Goal: Information Seeking & Learning: Learn about a topic

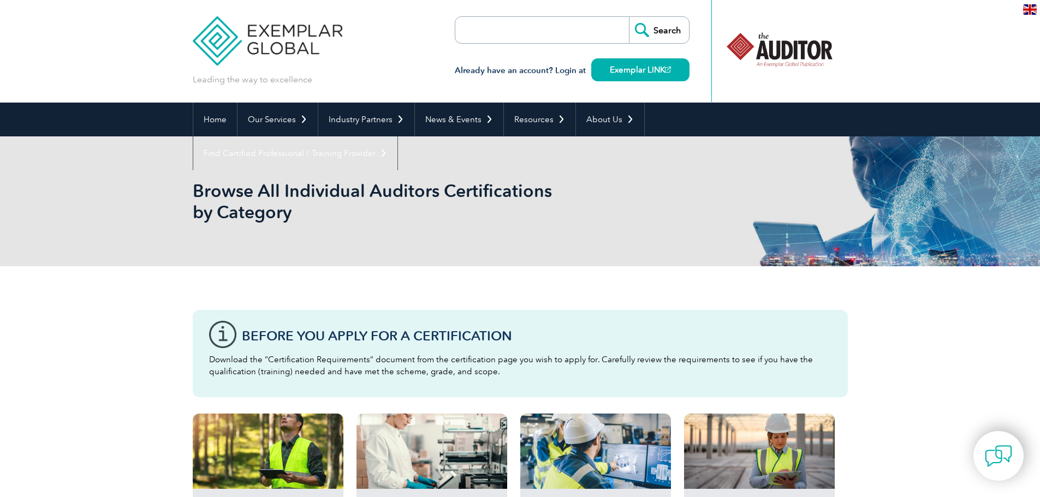
scroll to position [55, 0]
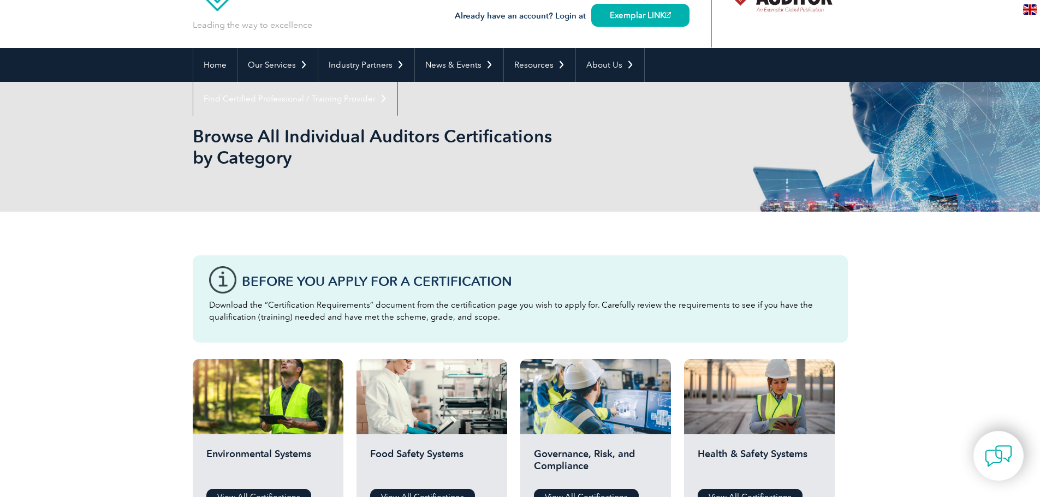
drag, startPoint x: 190, startPoint y: 134, endPoint x: 394, endPoint y: 168, distance: 206.4
click at [395, 168] on div "Browse All Individual Auditors Certifications by Category" at bounding box center [520, 147] width 1040 height 130
click at [394, 168] on div "Browse All Individual Auditors Certifications by Category" at bounding box center [520, 147] width 655 height 130
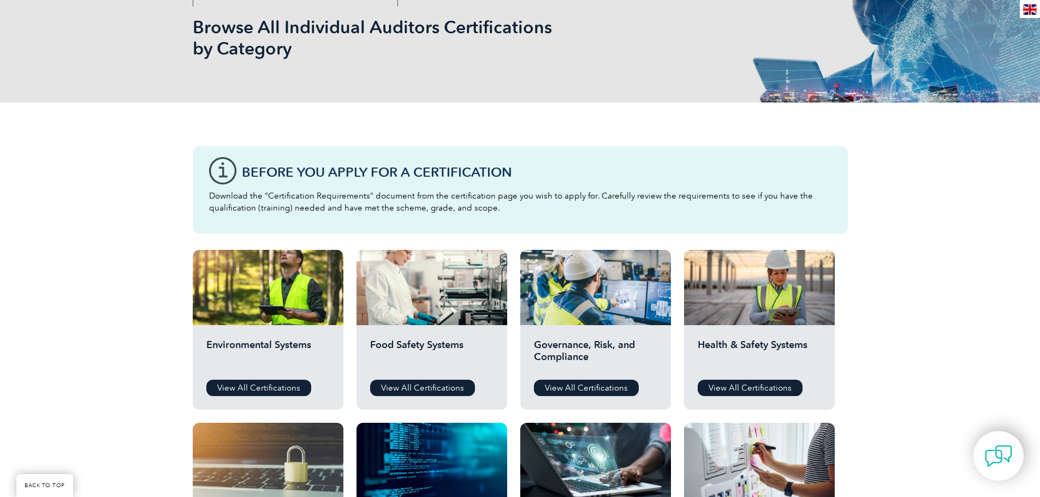
scroll to position [218, 0]
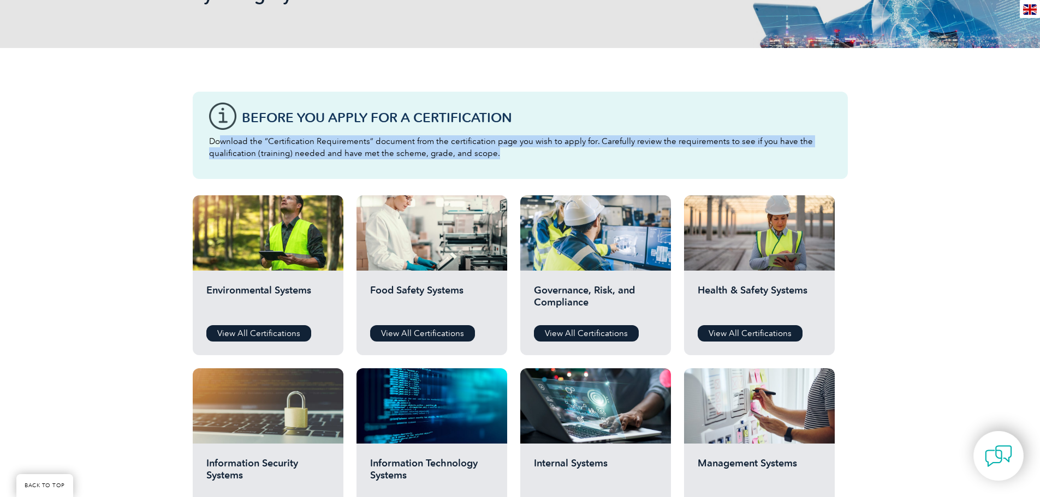
drag, startPoint x: 224, startPoint y: 138, endPoint x: 576, endPoint y: 160, distance: 353.3
click at [576, 160] on div "Before You Apply For a Certification Download the “Certification Requirements” …" at bounding box center [520, 135] width 655 height 87
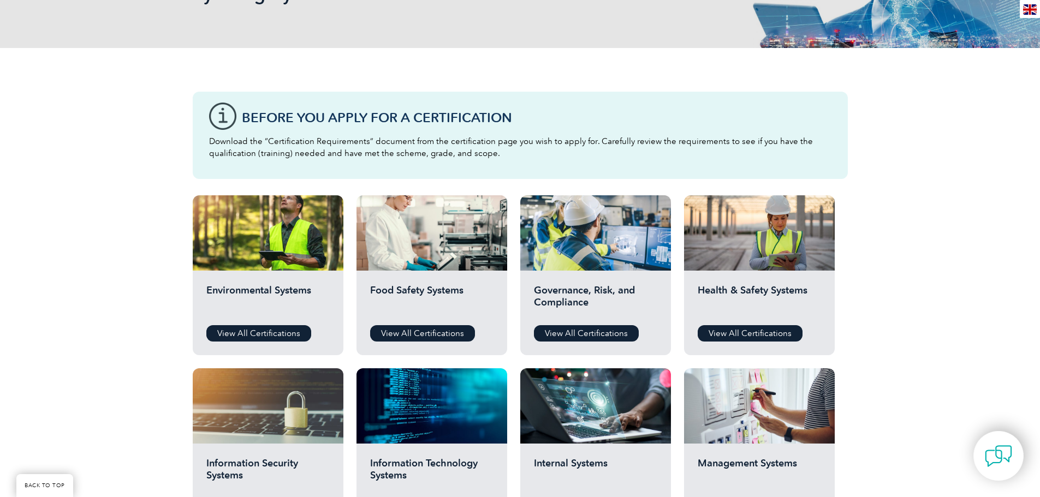
click at [576, 159] on div "Before You Apply For a Certification Download the “Certification Requirements” …" at bounding box center [520, 135] width 655 height 87
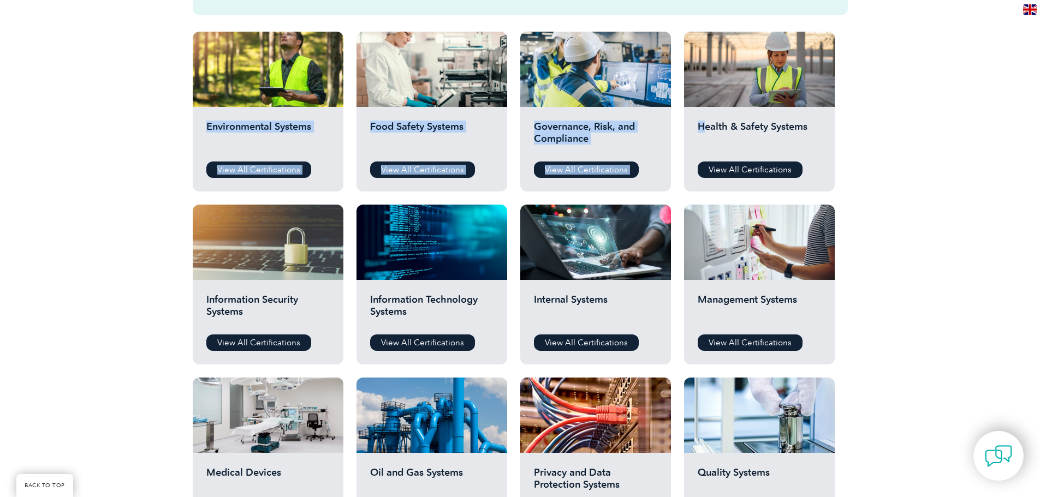
drag, startPoint x: 706, startPoint y: 124, endPoint x: 867, endPoint y: 126, distance: 160.5
click at [867, 126] on div "Before You Apply For a Certification Download the “Certification Requirements” …" at bounding box center [520, 320] width 1040 height 872
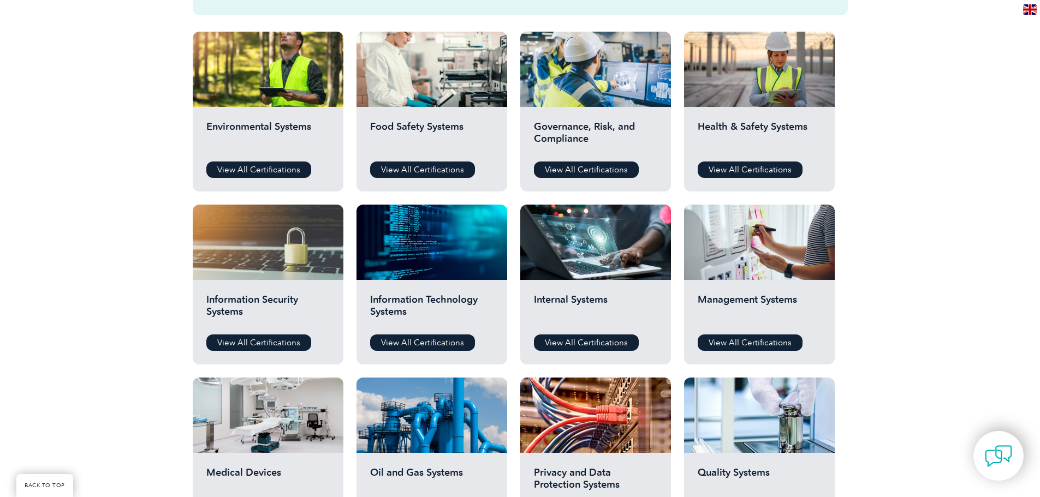
click at [867, 126] on div "Before You Apply For a Certification Download the “Certification Requirements” …" at bounding box center [520, 320] width 1040 height 872
drag, startPoint x: 742, startPoint y: 126, endPoint x: 820, endPoint y: 128, distance: 78.1
click at [820, 128] on h2 "Health & Safety Systems" at bounding box center [759, 137] width 123 height 33
click at [820, 129] on h2 "Health & Safety Systems" at bounding box center [759, 137] width 123 height 33
click at [822, 119] on div "Health & Safety Systems View All Certifications" at bounding box center [759, 149] width 151 height 85
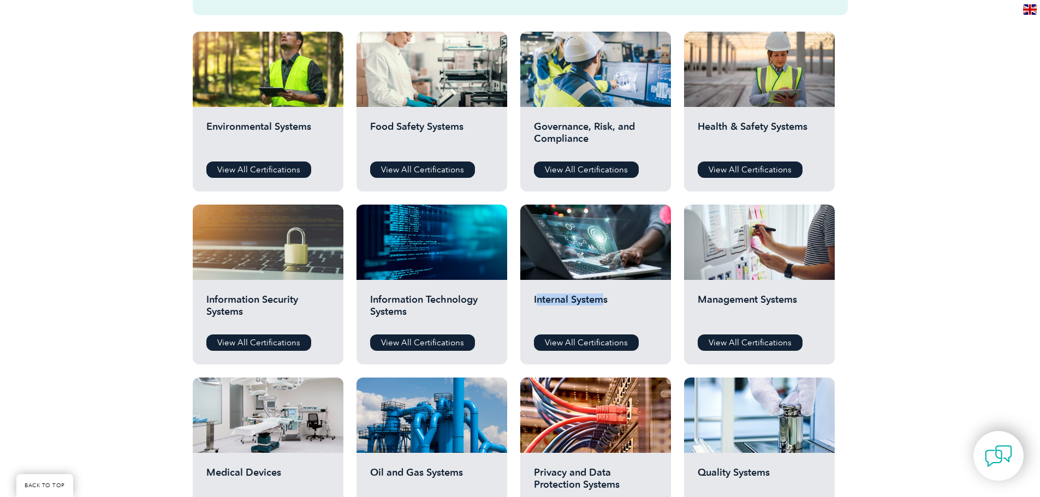
drag, startPoint x: 535, startPoint y: 300, endPoint x: 602, endPoint y: 299, distance: 66.6
click at [602, 299] on h2 "Internal Systems" at bounding box center [595, 310] width 123 height 33
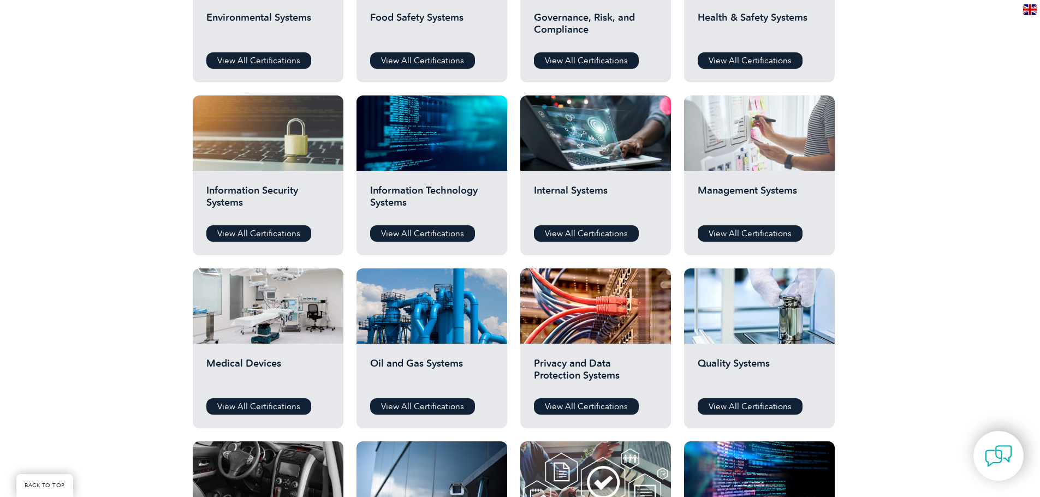
scroll to position [273, 0]
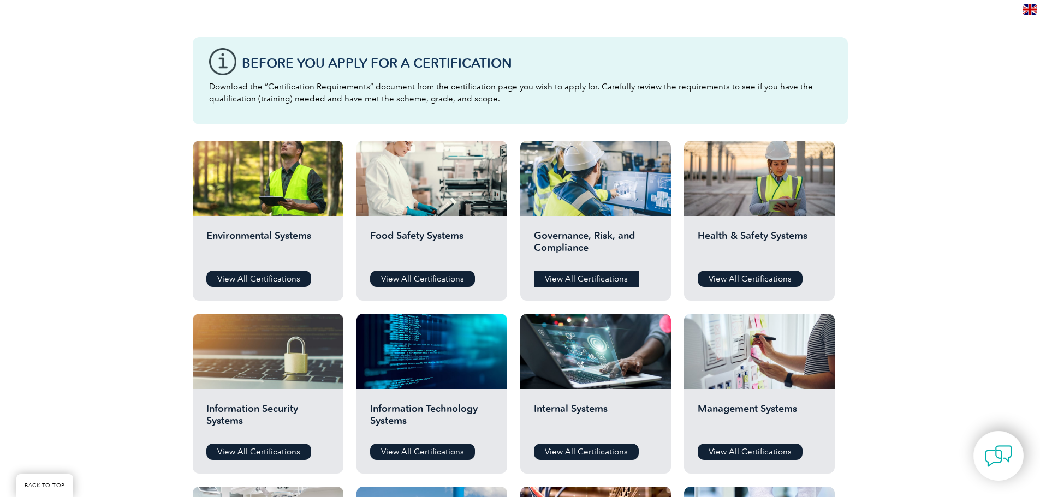
drag, startPoint x: 758, startPoint y: 281, endPoint x: 574, endPoint y: 275, distance: 184.0
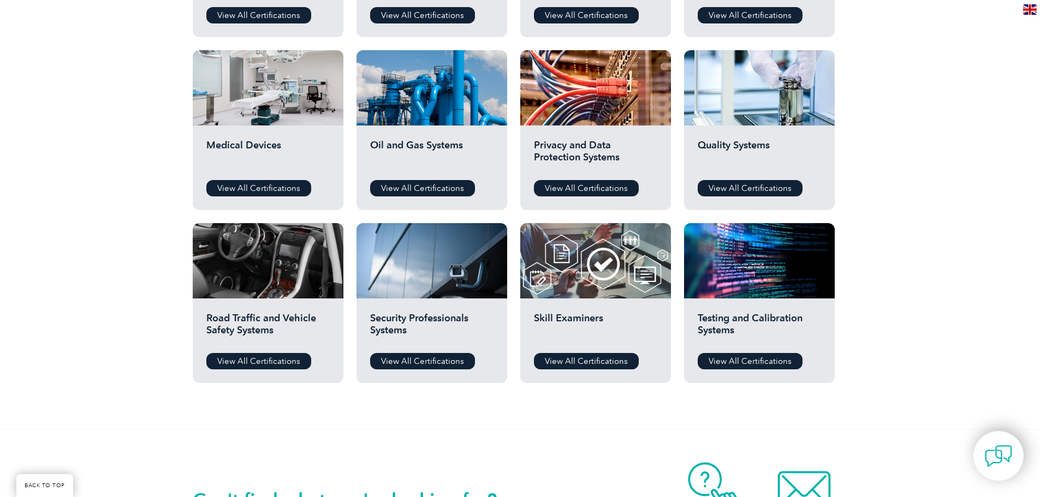
scroll to position [1084, 0]
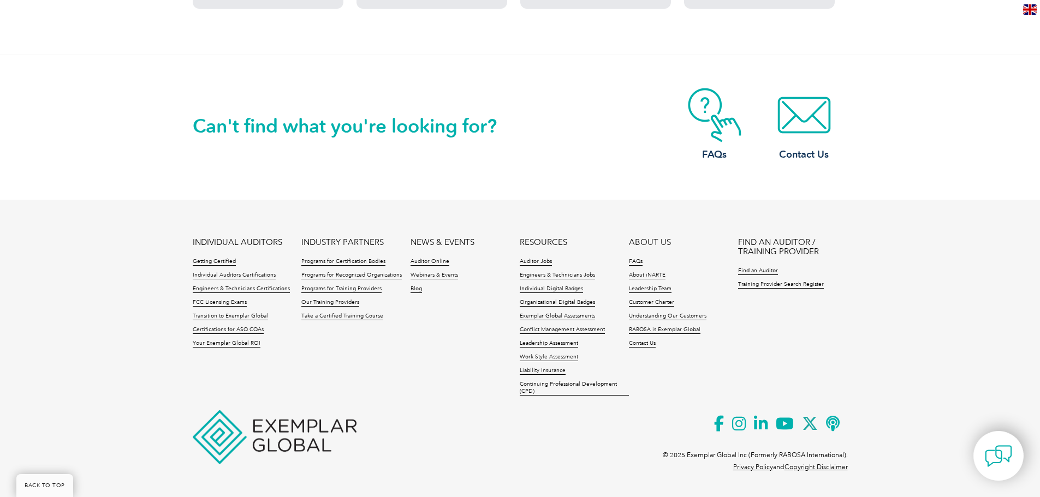
drag, startPoint x: 144, startPoint y: 132, endPoint x: 577, endPoint y: 127, distance: 432.8
click at [576, 124] on div "Can't find what you're looking for? FAQs Contact Us" at bounding box center [520, 127] width 1040 height 145
click at [577, 148] on div "Can't find what you're looking for? FAQs Contact Us" at bounding box center [520, 127] width 655 height 145
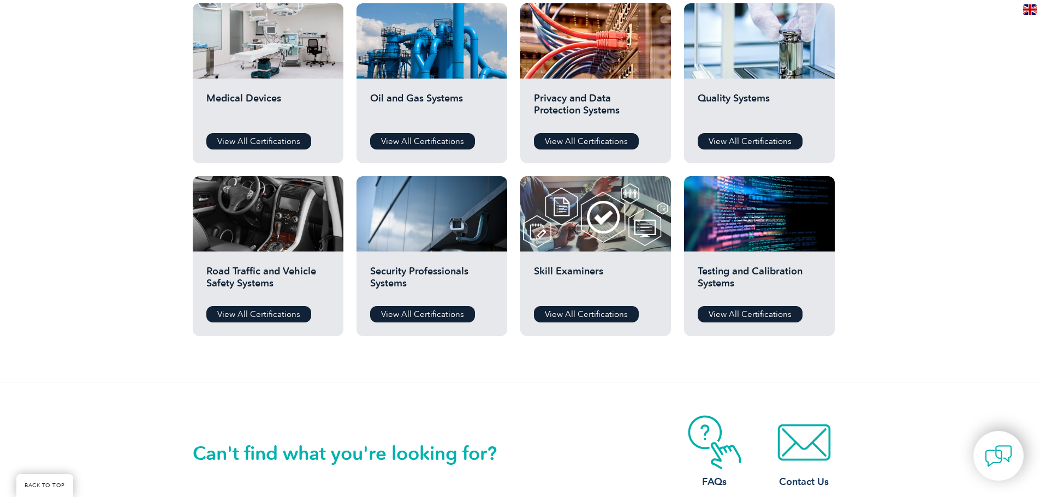
click at [582, 275] on h2 "Skill Examiners" at bounding box center [595, 281] width 123 height 33
drag, startPoint x: 564, startPoint y: 272, endPoint x: 627, endPoint y: 271, distance: 62.8
click at [627, 271] on h2 "Skill Examiners" at bounding box center [595, 281] width 123 height 33
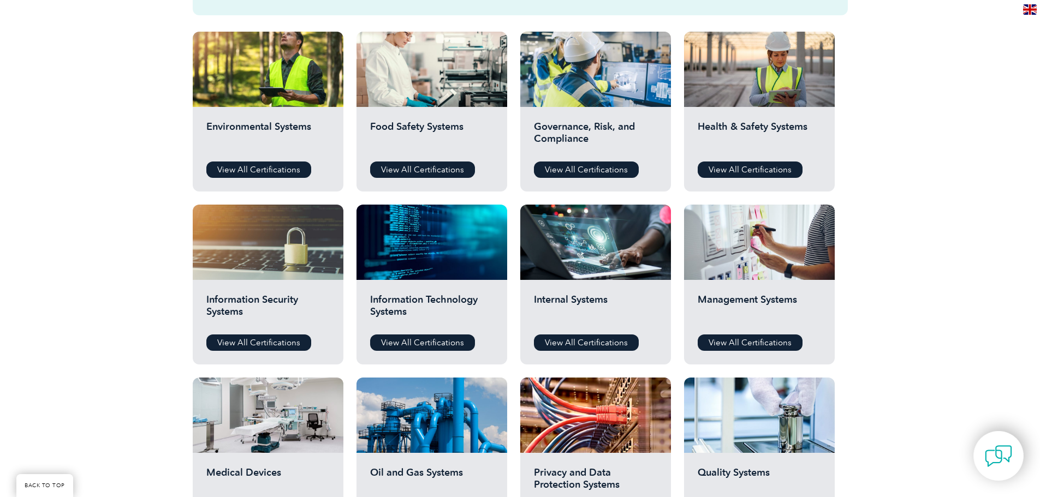
scroll to position [546, 0]
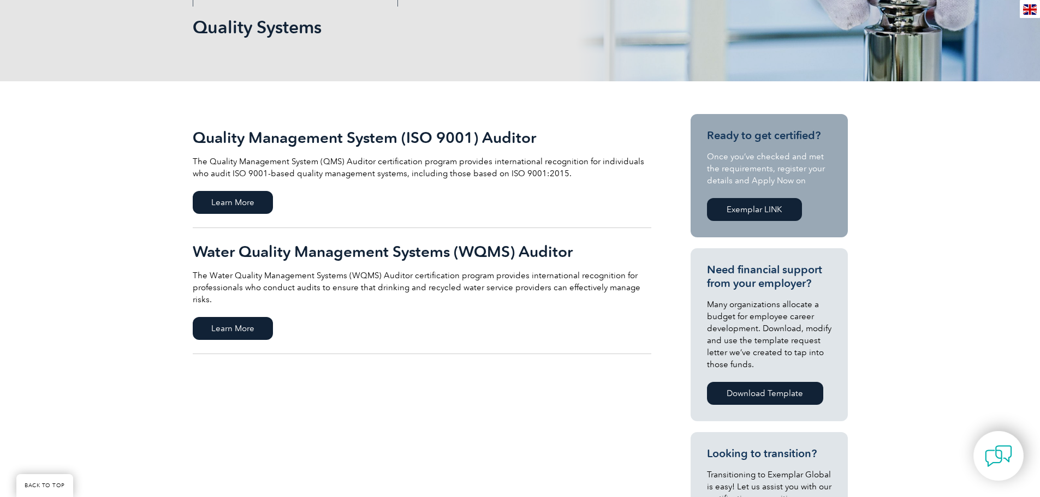
scroll to position [218, 0]
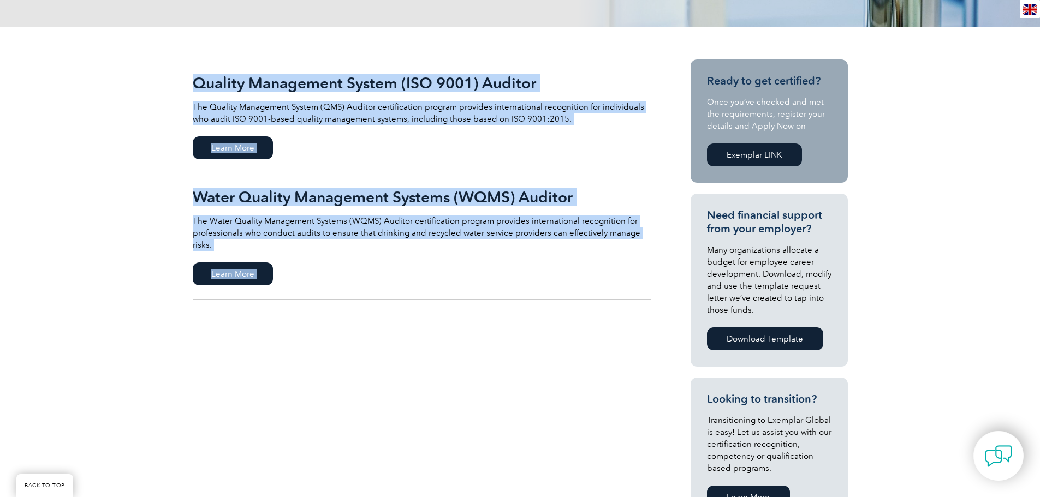
drag, startPoint x: 708, startPoint y: 76, endPoint x: 863, endPoint y: 83, distance: 155.2
click at [863, 83] on div "Quality Management System (ISO 9001) Auditor The Quality Management System (QMS…" at bounding box center [520, 380] width 1040 height 707
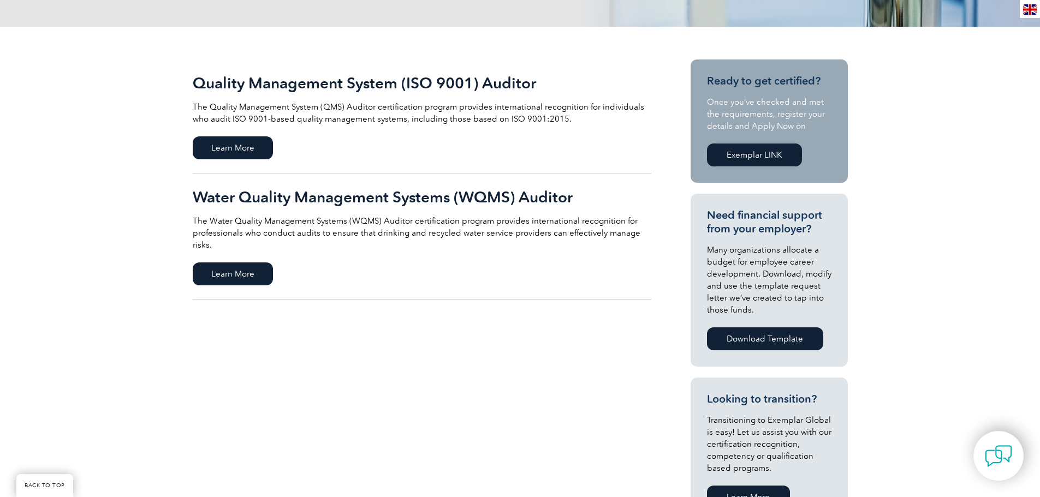
click at [863, 83] on div "Quality Management System (ISO 9001) Auditor The Quality Management System (QMS…" at bounding box center [520, 380] width 1040 height 707
drag, startPoint x: 732, startPoint y: 104, endPoint x: 800, endPoint y: 130, distance: 73.1
click at [796, 130] on p "Once you’ve checked and met the requirements, register your details and Apply N…" at bounding box center [769, 114] width 124 height 36
click at [813, 124] on p "Once you’ve checked and met the requirements, register your details and Apply N…" at bounding box center [769, 114] width 124 height 36
drag, startPoint x: 192, startPoint y: 75, endPoint x: 115, endPoint y: 80, distance: 76.6
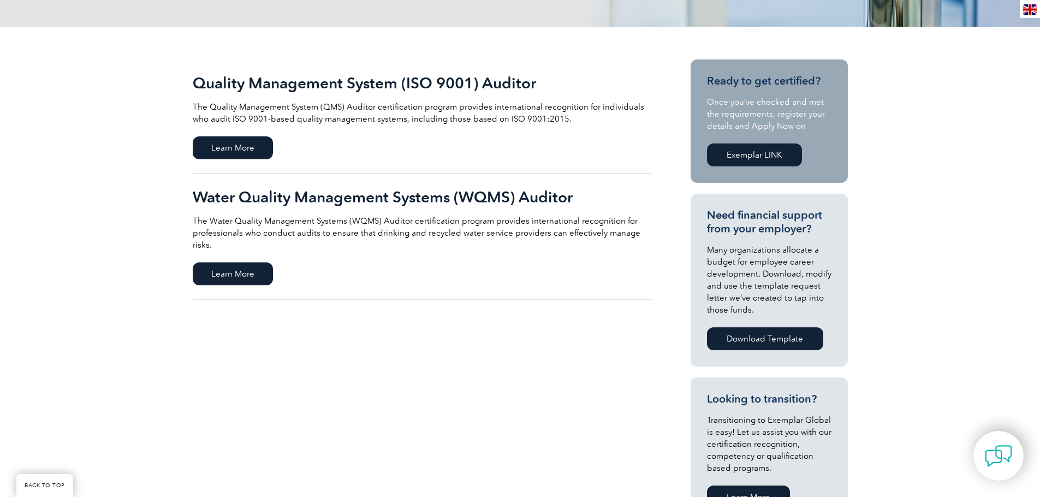
click at [140, 76] on div "Quality Management System (ISO 9001) Auditor The Quality Management System (QMS…" at bounding box center [520, 380] width 1040 height 707
click at [97, 84] on div "Quality Management System (ISO 9001) Auditor The Quality Management System (QMS…" at bounding box center [520, 380] width 1040 height 707
click at [137, 190] on div "Quality Management System (ISO 9001) Auditor The Quality Management System (QMS…" at bounding box center [520, 380] width 1040 height 707
click at [226, 143] on span "Learn More" at bounding box center [233, 147] width 80 height 23
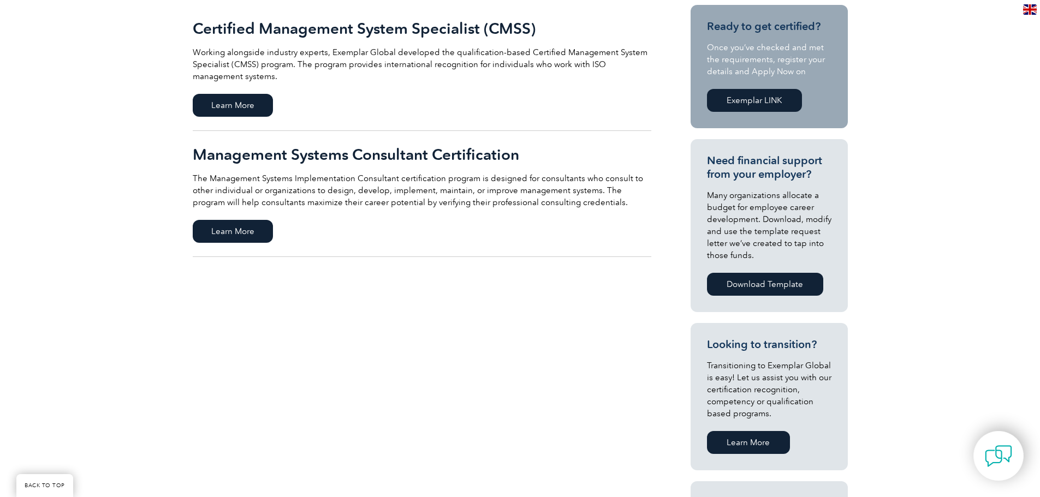
scroll to position [218, 0]
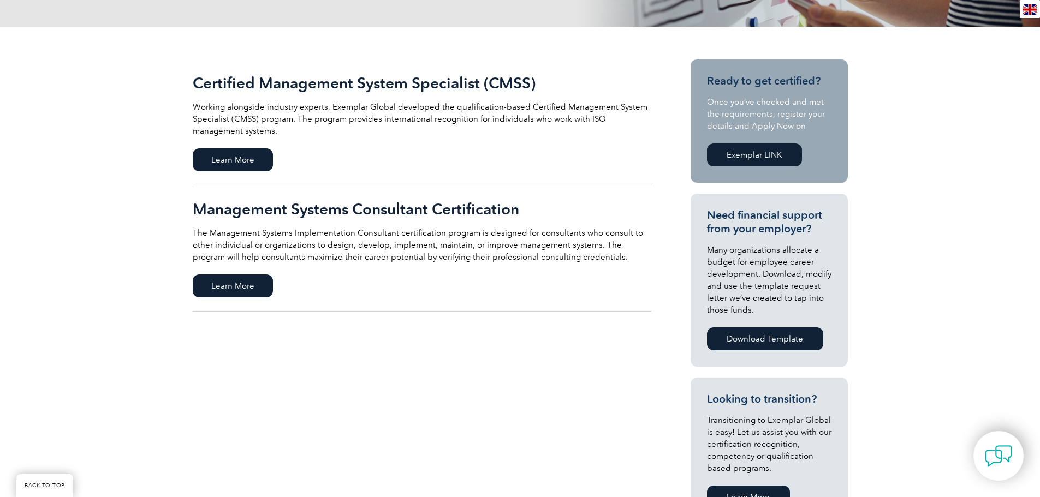
click at [354, 83] on h2 "Certified Management System Specialist (CMSS)" at bounding box center [422, 82] width 458 height 17
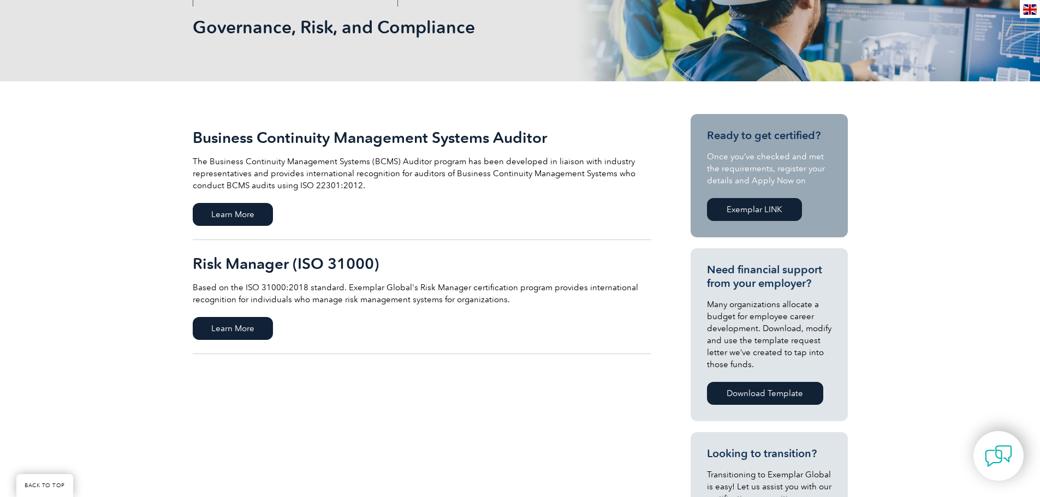
scroll to position [218, 0]
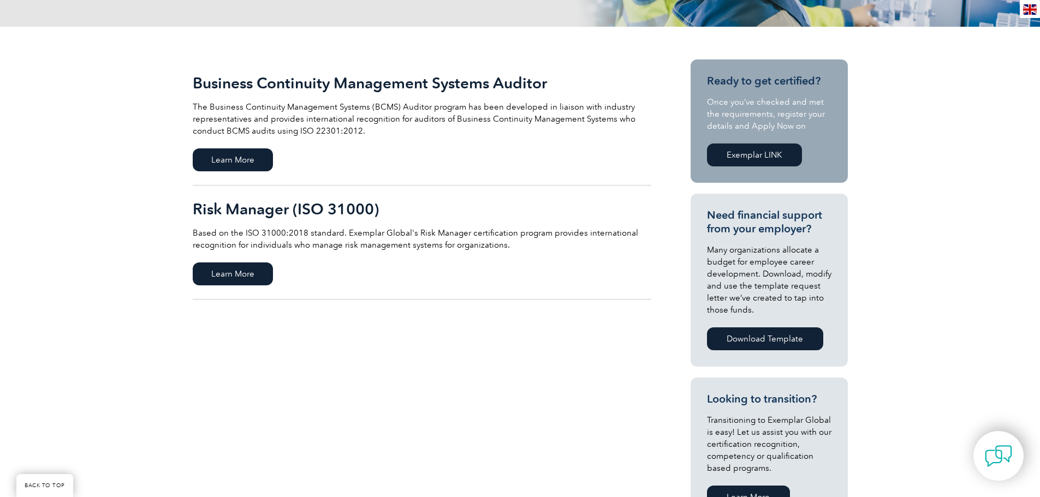
drag, startPoint x: 157, startPoint y: 83, endPoint x: 524, endPoint y: 437, distance: 509.5
click at [524, 437] on div "Business Continuity Management Systems Auditor The Business Continuity Manageme…" at bounding box center [520, 380] width 1040 height 707
click at [524, 434] on div "Business Continuity Management Systems Auditor The Business Continuity Manageme…" at bounding box center [520, 380] width 655 height 707
click at [524, 432] on div "Business Continuity Management Systems Auditor The Business Continuity Manageme…" at bounding box center [520, 380] width 655 height 707
click at [524, 430] on div "Business Continuity Management Systems Auditor The Business Continuity Manageme…" at bounding box center [520, 380] width 655 height 707
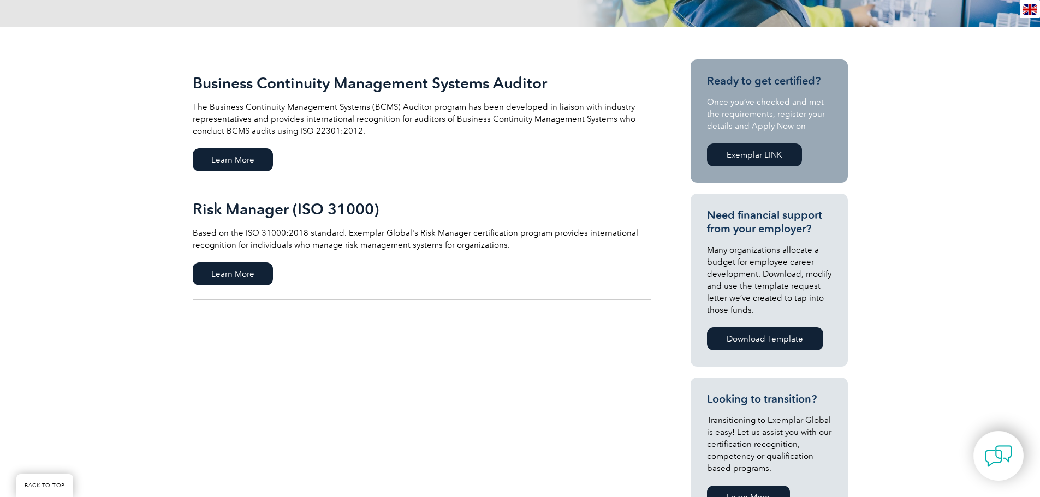
scroll to position [0, 0]
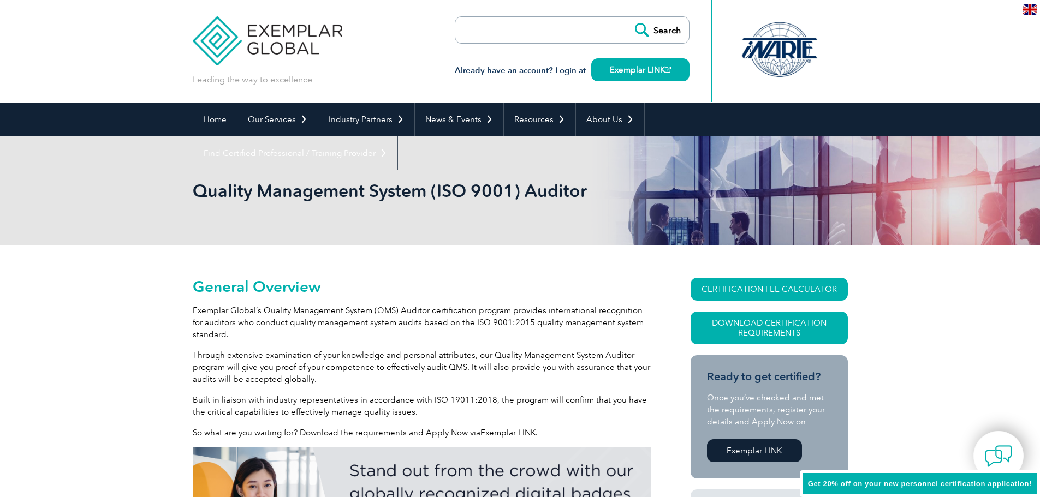
scroll to position [218, 0]
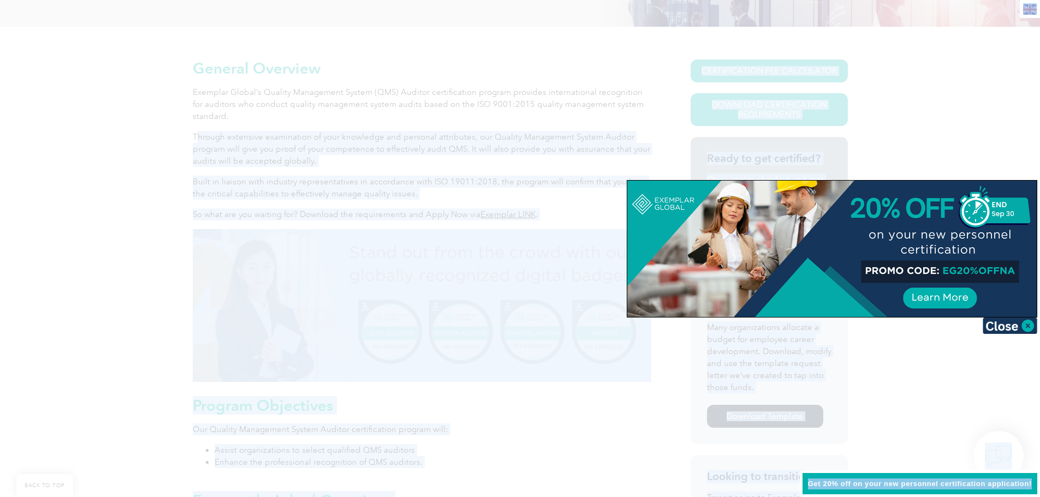
drag, startPoint x: 208, startPoint y: 141, endPoint x: 424, endPoint y: 168, distance: 217.7
click at [473, 171] on div at bounding box center [520, 248] width 1040 height 497
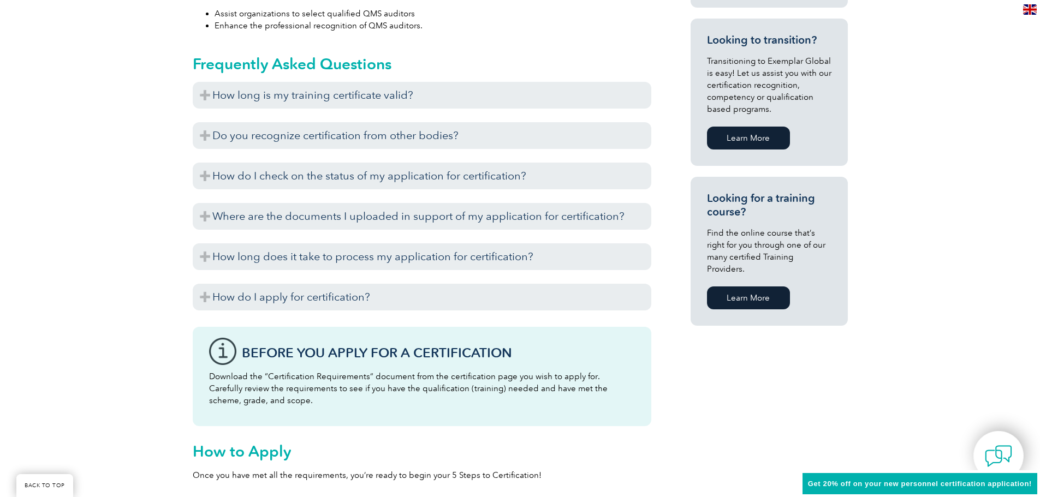
scroll to position [600, 0]
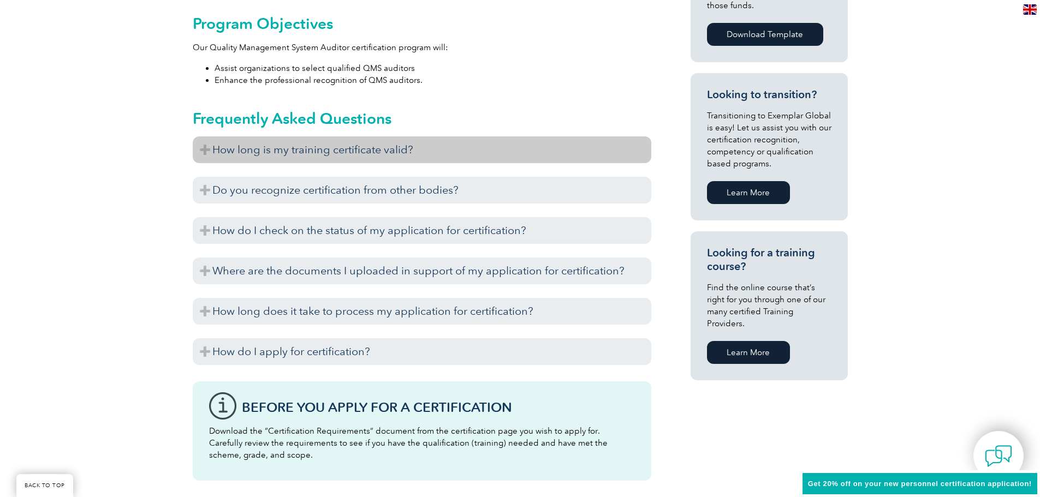
click at [303, 146] on h3 "How long is my training certificate valid?" at bounding box center [422, 149] width 458 height 27
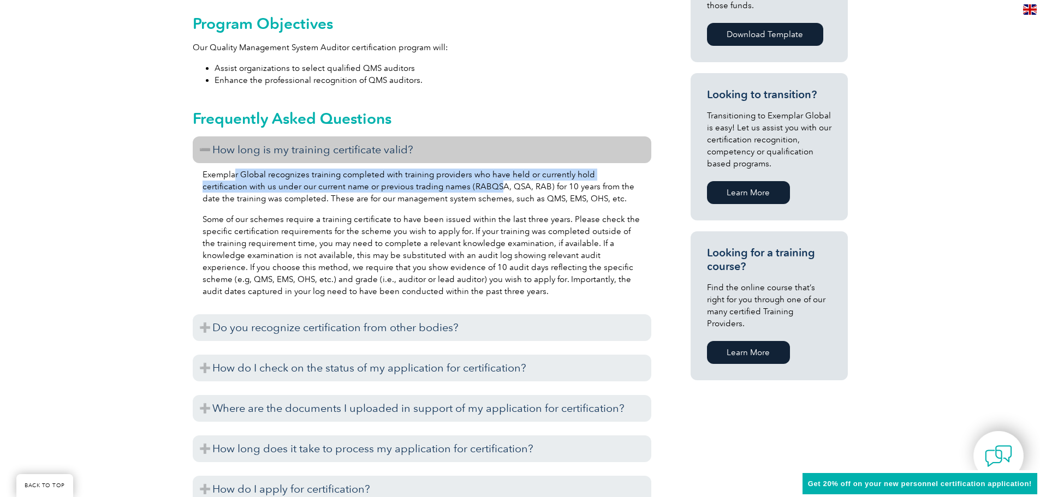
drag, startPoint x: 233, startPoint y: 171, endPoint x: 452, endPoint y: 190, distance: 220.8
click at [452, 190] on p "Exemplar Global recognizes training completed with training providers who have …" at bounding box center [421, 187] width 439 height 36
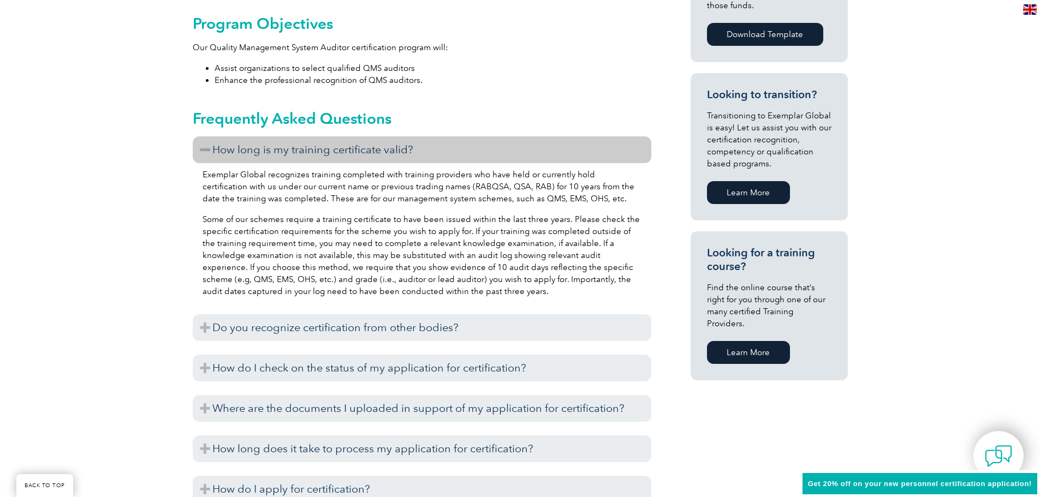
click at [460, 212] on div "Exemplar Global recognizes training completed with training providers who have …" at bounding box center [422, 234] width 458 height 143
drag, startPoint x: 198, startPoint y: 174, endPoint x: 264, endPoint y: 177, distance: 66.6
click at [264, 177] on div "Exemplar Global recognizes training completed with training providers who have …" at bounding box center [422, 234] width 458 height 143
copy p "Exemplar Global"
click at [333, 200] on p "Exemplar Global recognizes training completed with training providers who have …" at bounding box center [421, 187] width 439 height 36
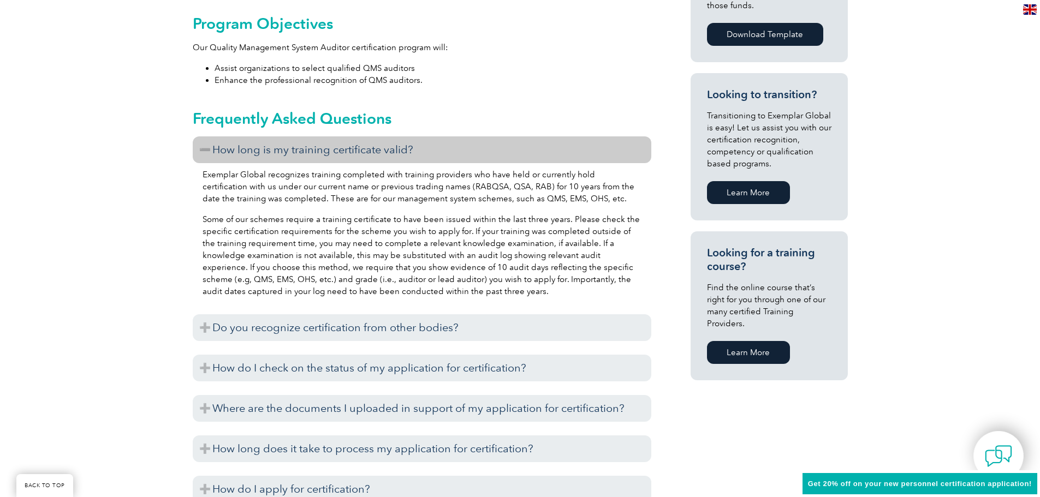
click at [241, 174] on p "Exemplar Global recognizes training completed with training providers who have …" at bounding box center [421, 187] width 439 height 36
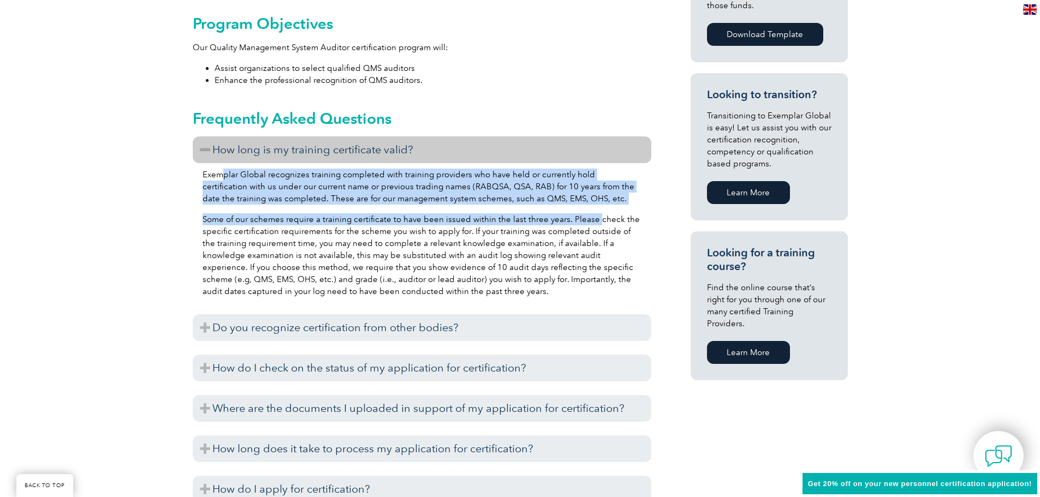
drag, startPoint x: 254, startPoint y: 174, endPoint x: 592, endPoint y: 220, distance: 340.9
click at [592, 220] on div "Exemplar Global recognizes training completed with training providers who have …" at bounding box center [422, 234] width 458 height 143
click at [592, 220] on p "Some of our schemes require a training certificate to have been issued within t…" at bounding box center [421, 255] width 439 height 84
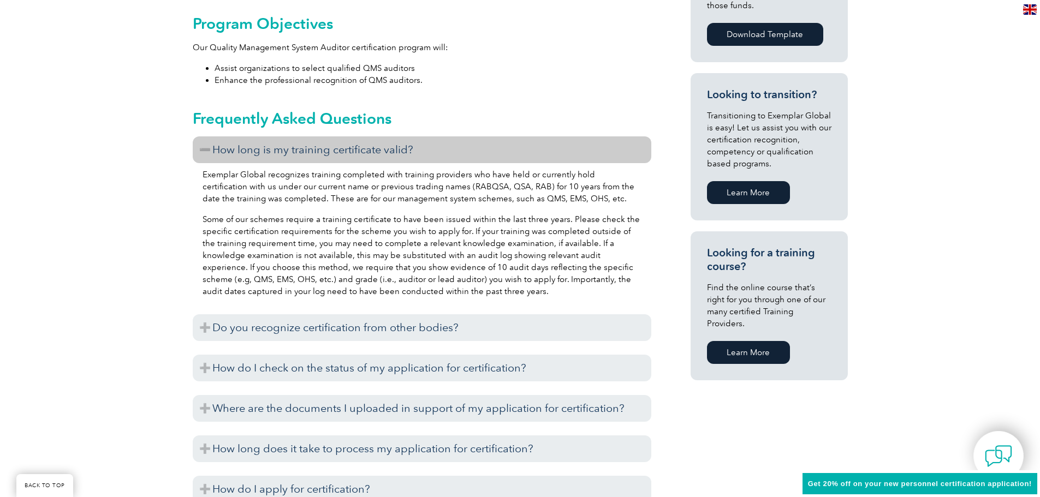
click at [465, 258] on p "Some of our schemes require a training certificate to have been issued within t…" at bounding box center [421, 255] width 439 height 84
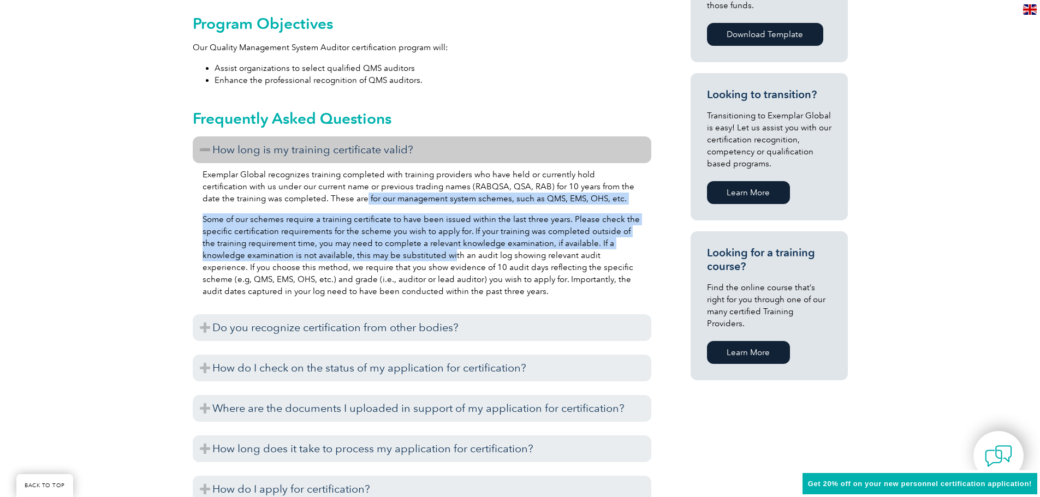
drag, startPoint x: 327, startPoint y: 195, endPoint x: 407, endPoint y: 251, distance: 96.8
click at [407, 251] on div "Exemplar Global recognizes training completed with training providers who have …" at bounding box center [422, 234] width 458 height 143
click at [407, 251] on p "Some of our schemes require a training certificate to have been issued within t…" at bounding box center [421, 255] width 439 height 84
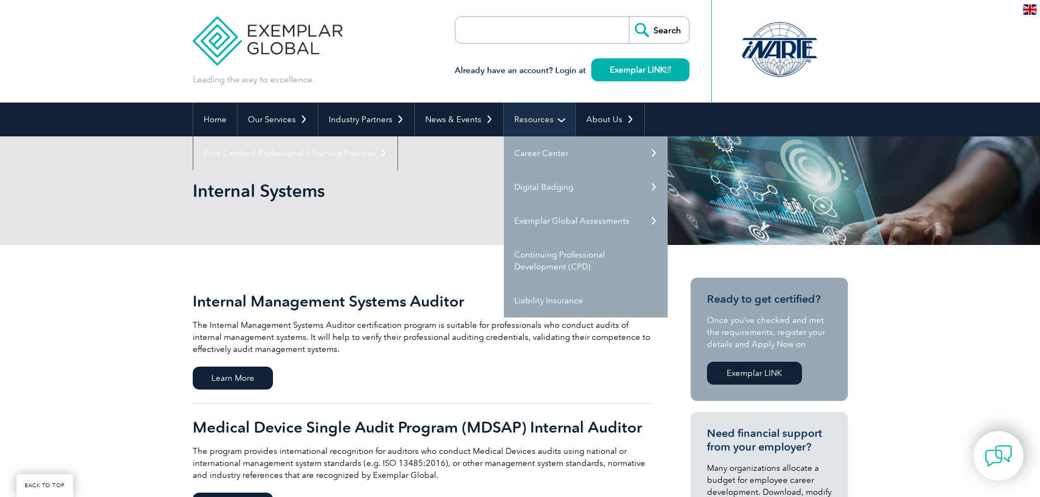
scroll to position [164, 0]
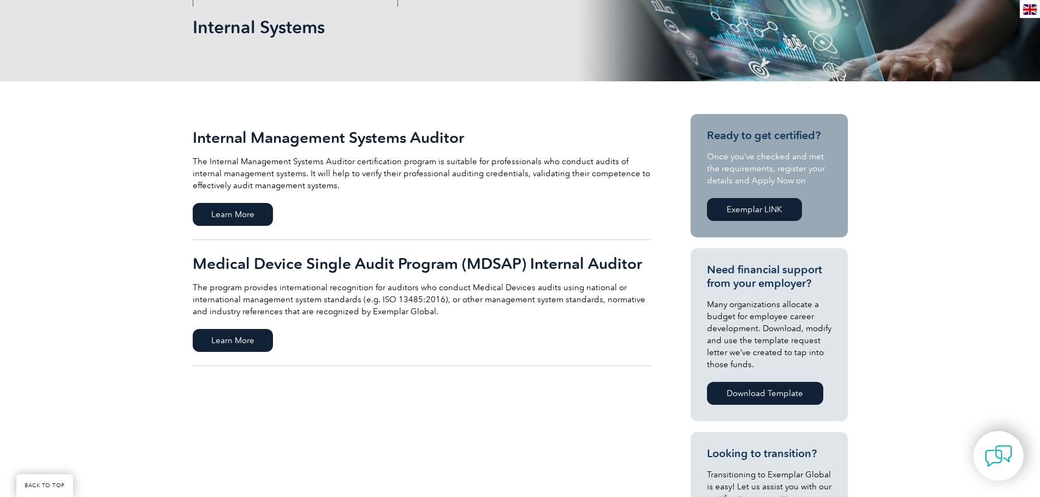
drag, startPoint x: 180, startPoint y: 132, endPoint x: 327, endPoint y: 411, distance: 315.4
click at [327, 411] on div "Internal Management Systems Auditor The Internal Management Systems Auditor cer…" at bounding box center [520, 434] width 1040 height 707
click at [327, 411] on div "Internal Management Systems Auditor The Internal Management Systems Auditor cer…" at bounding box center [520, 434] width 655 height 707
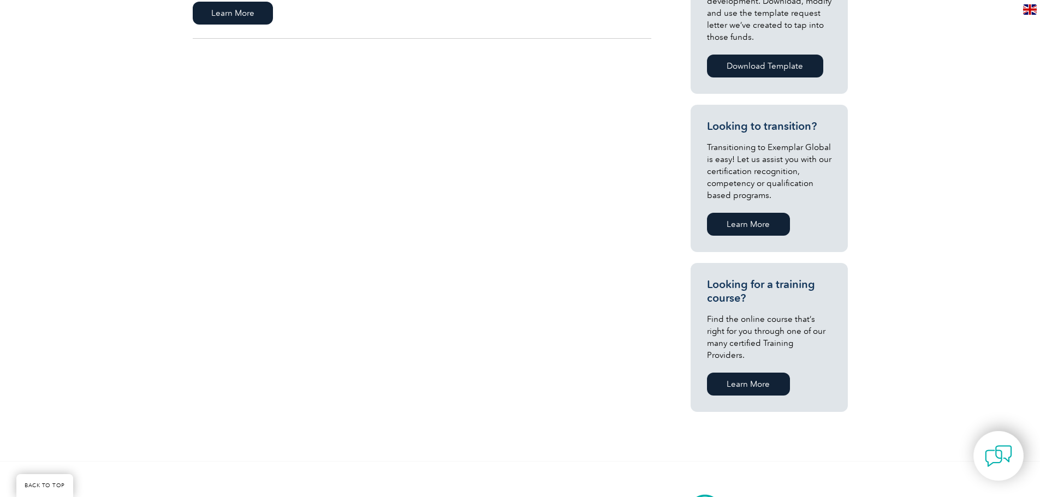
scroll to position [109, 0]
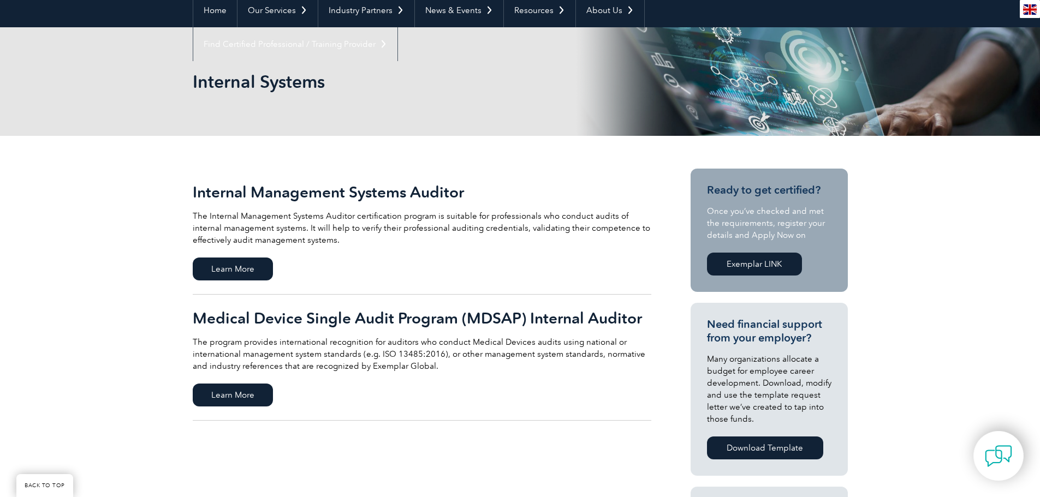
click at [536, 218] on p "The Internal Management Systems Auditor certification program is suitable for p…" at bounding box center [422, 228] width 458 height 36
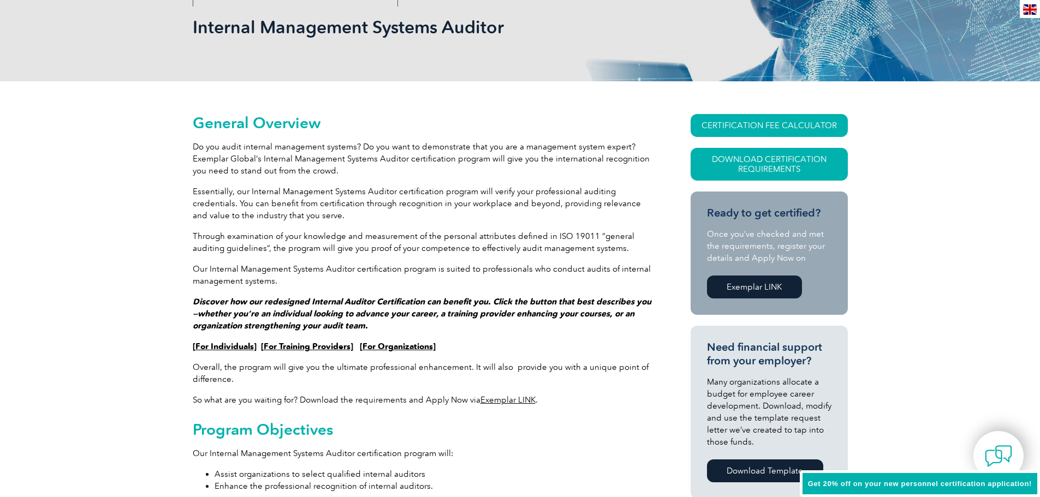
scroll to position [218, 0]
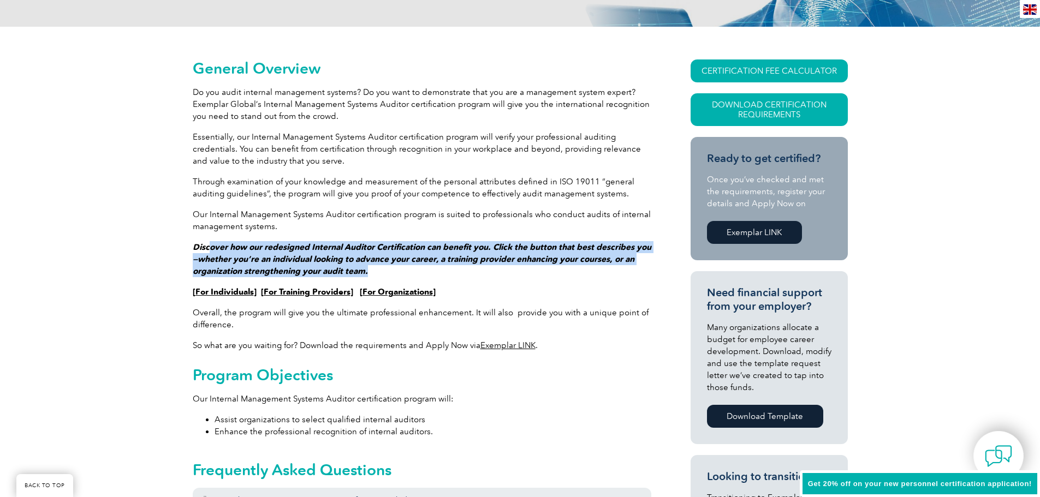
drag, startPoint x: 211, startPoint y: 249, endPoint x: 498, endPoint y: 266, distance: 288.1
click at [498, 266] on p "Discover how our redesigned Internal Auditor Certification can benefit you. Cli…" at bounding box center [422, 259] width 458 height 36
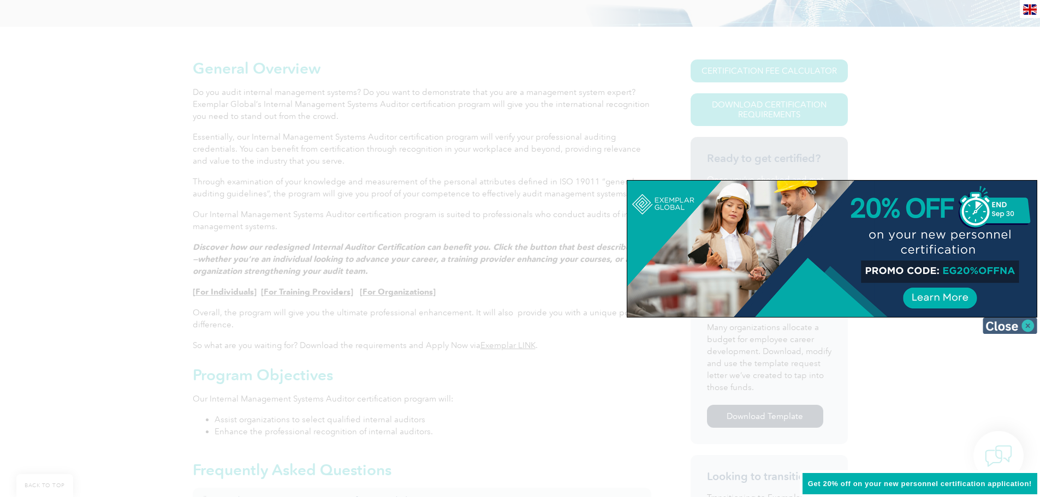
click at [1030, 329] on img at bounding box center [1009, 326] width 55 height 16
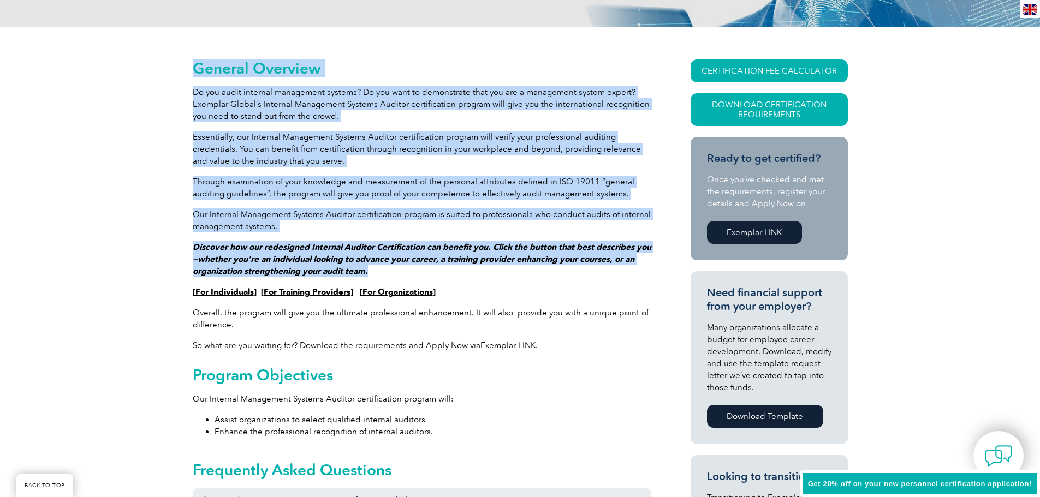
drag, startPoint x: 189, startPoint y: 242, endPoint x: 452, endPoint y: 268, distance: 264.3
click at [452, 268] on p "Discover how our redesigned Internal Auditor Certification can benefit you. Cli…" at bounding box center [422, 259] width 458 height 36
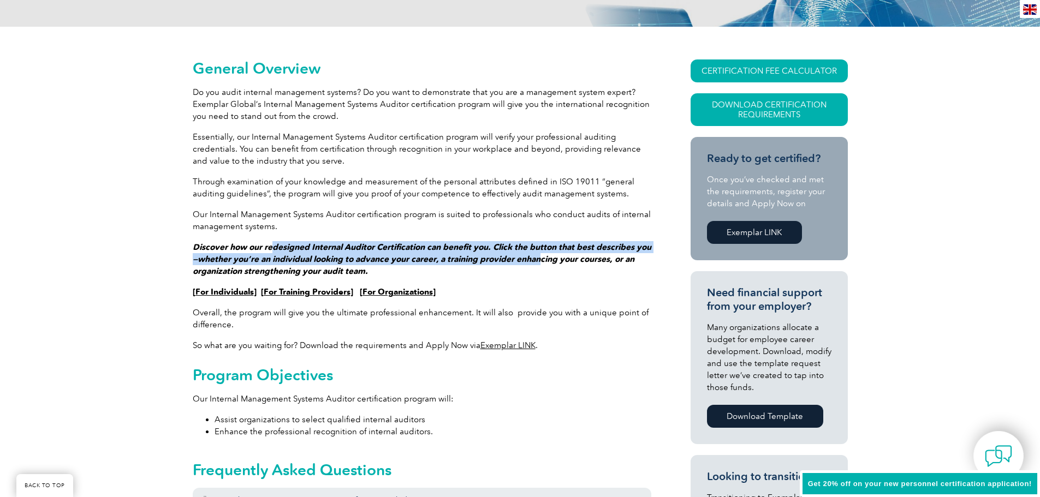
drag, startPoint x: 271, startPoint y: 247, endPoint x: 541, endPoint y: 254, distance: 269.7
click at [541, 254] on em "Discover how our redesigned Internal Auditor Certification can benefit you. Cli…" at bounding box center [422, 259] width 458 height 34
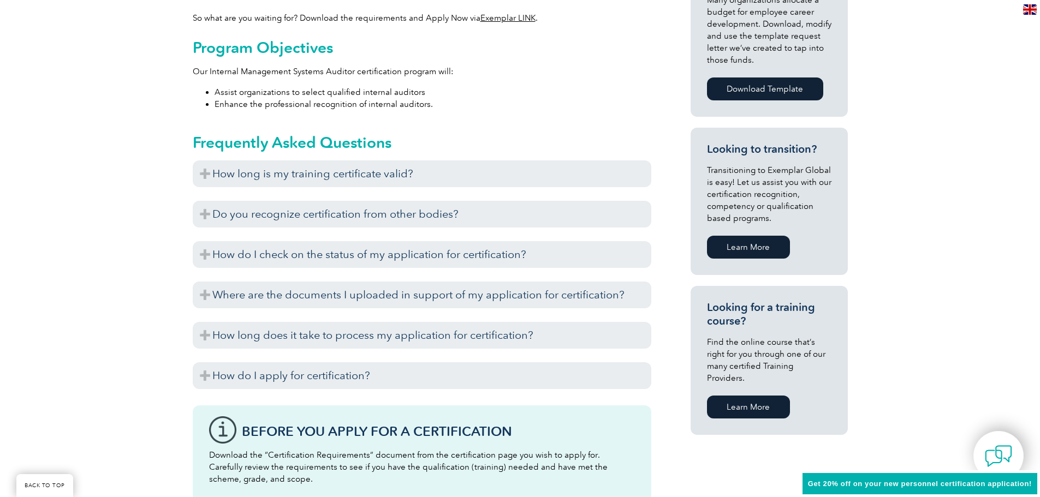
scroll to position [600, 0]
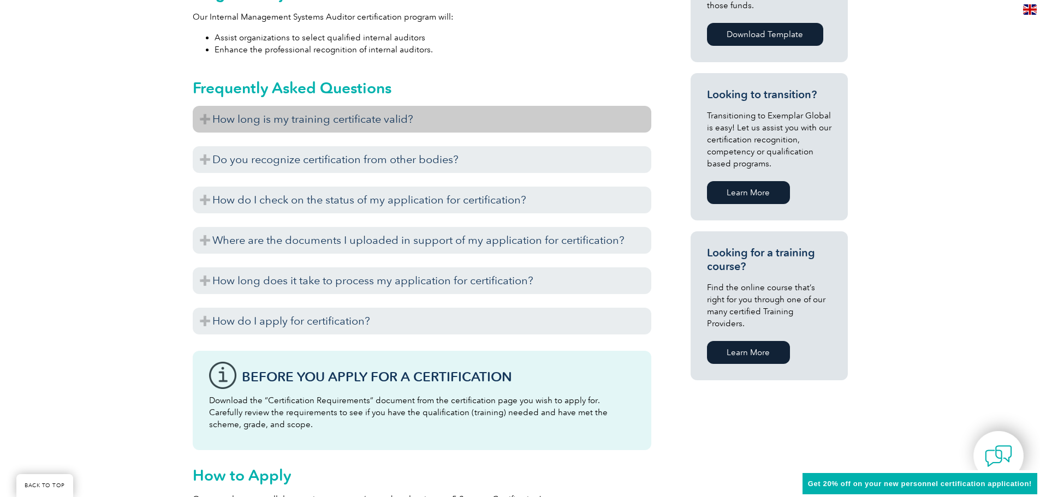
click at [343, 124] on h3 "How long is my training certificate valid?" at bounding box center [422, 119] width 458 height 27
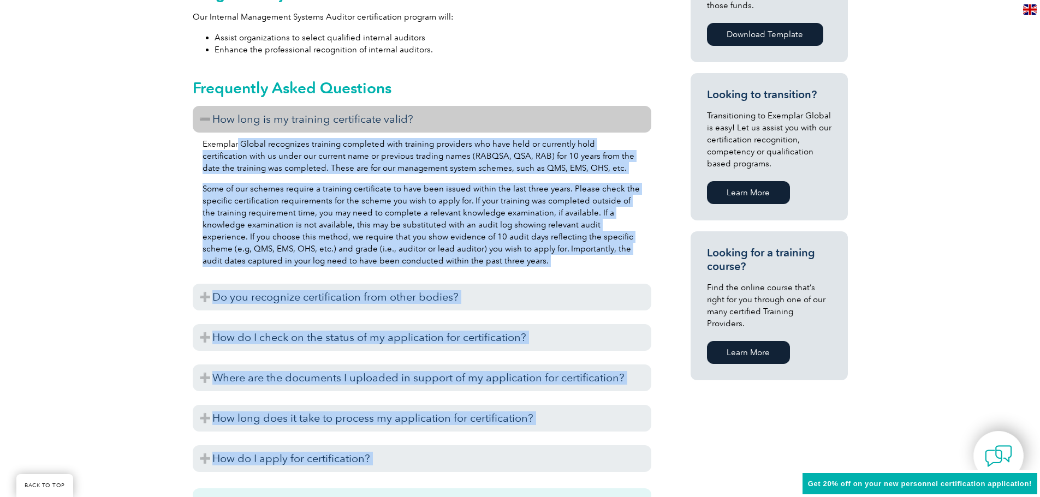
drag, startPoint x: 238, startPoint y: 147, endPoint x: 594, endPoint y: 173, distance: 356.8
click at [629, 173] on p "Exemplar Global recognizes training completed with training providers who have …" at bounding box center [421, 156] width 439 height 36
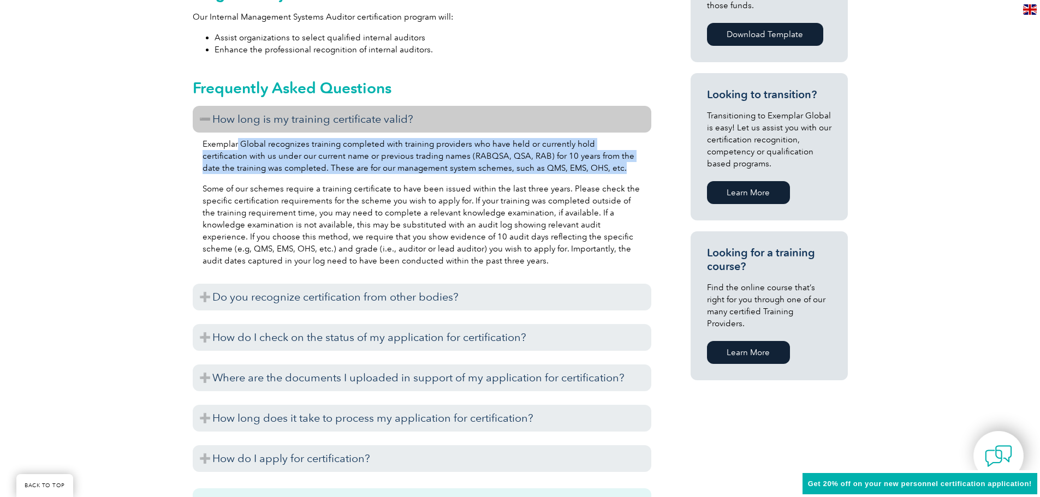
click at [594, 173] on p "Exemplar Global recognizes training completed with training providers who have …" at bounding box center [421, 156] width 439 height 36
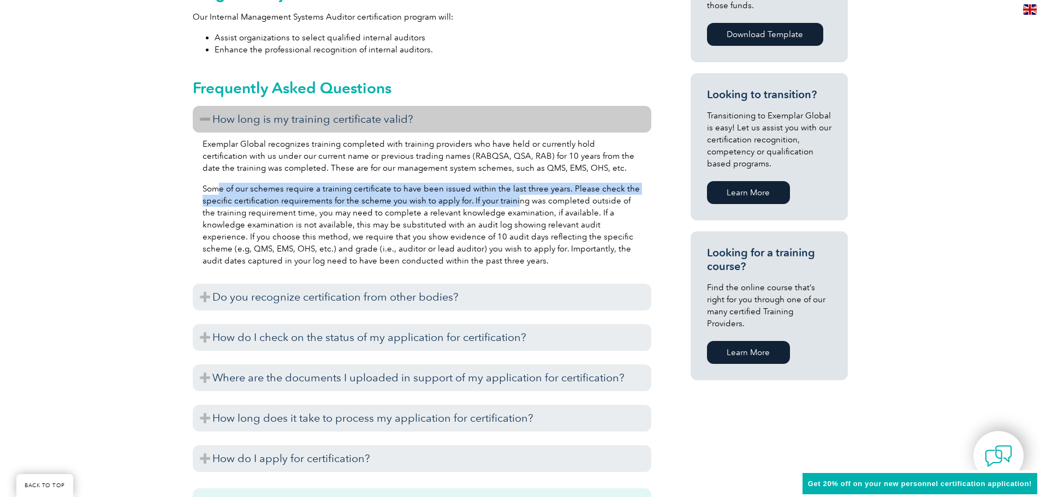
drag, startPoint x: 221, startPoint y: 187, endPoint x: 514, endPoint y: 206, distance: 293.1
click at [514, 206] on p "Some of our schemes require a training certificate to have been issued within t…" at bounding box center [421, 225] width 439 height 84
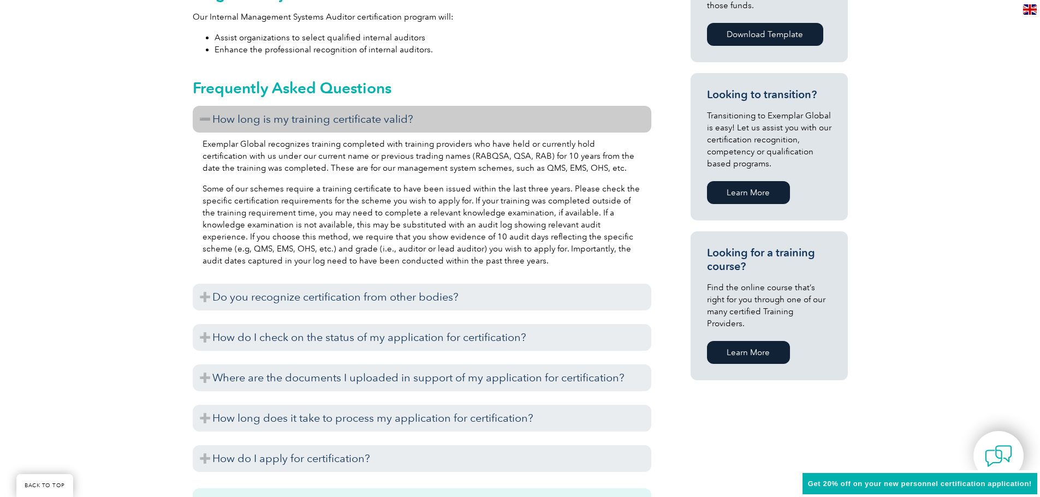
click at [511, 247] on p "Some of our schemes require a training certificate to have been issued within t…" at bounding box center [421, 225] width 439 height 84
click at [388, 221] on p "Some of our schemes require a training certificate to have been issued within t…" at bounding box center [421, 225] width 439 height 84
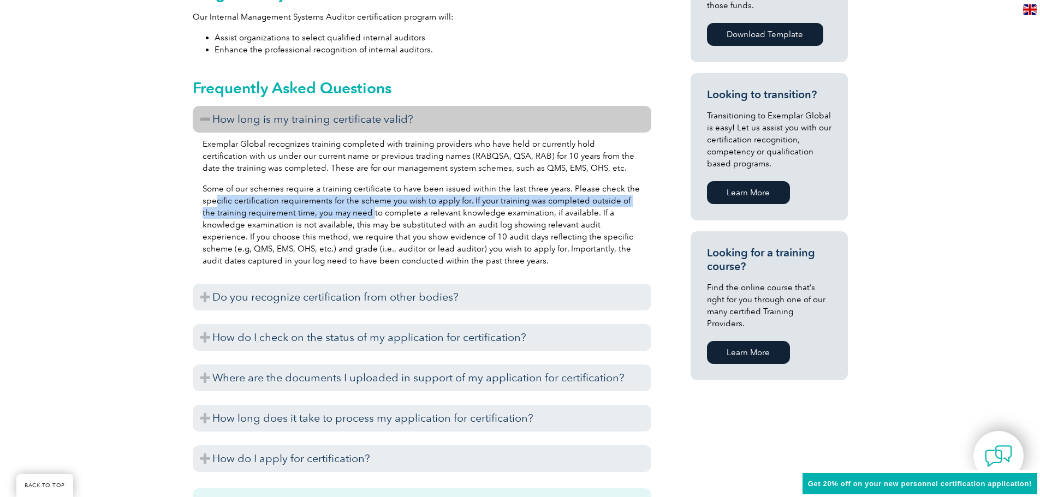
drag, startPoint x: 218, startPoint y: 199, endPoint x: 357, endPoint y: 212, distance: 140.4
click at [357, 212] on p "Some of our schemes require a training certificate to have been issued within t…" at bounding box center [421, 225] width 439 height 84
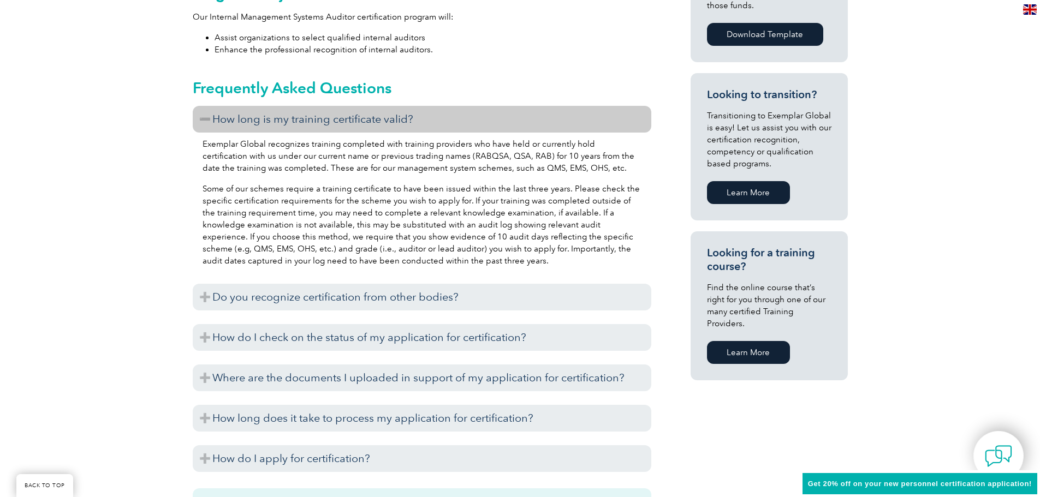
click at [359, 222] on p "Some of our schemes require a training certificate to have been issued within t…" at bounding box center [421, 225] width 439 height 84
click at [228, 226] on p "Some of our schemes require a training certificate to have been issued within t…" at bounding box center [421, 225] width 439 height 84
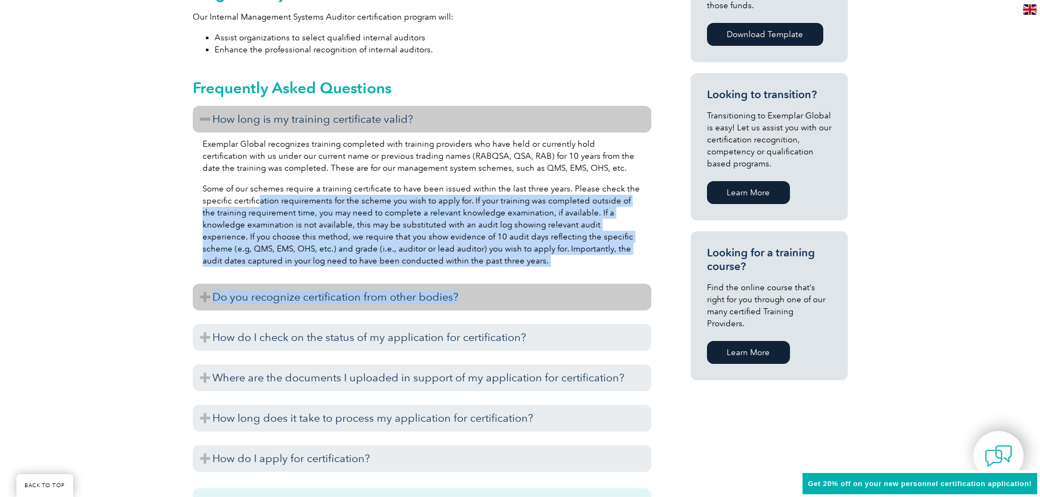
drag, startPoint x: 264, startPoint y: 195, endPoint x: 573, endPoint y: 288, distance: 322.6
click at [573, 288] on div "How long is my training certificate valid? Exemplar Global recognizes training …" at bounding box center [422, 292] width 458 height 372
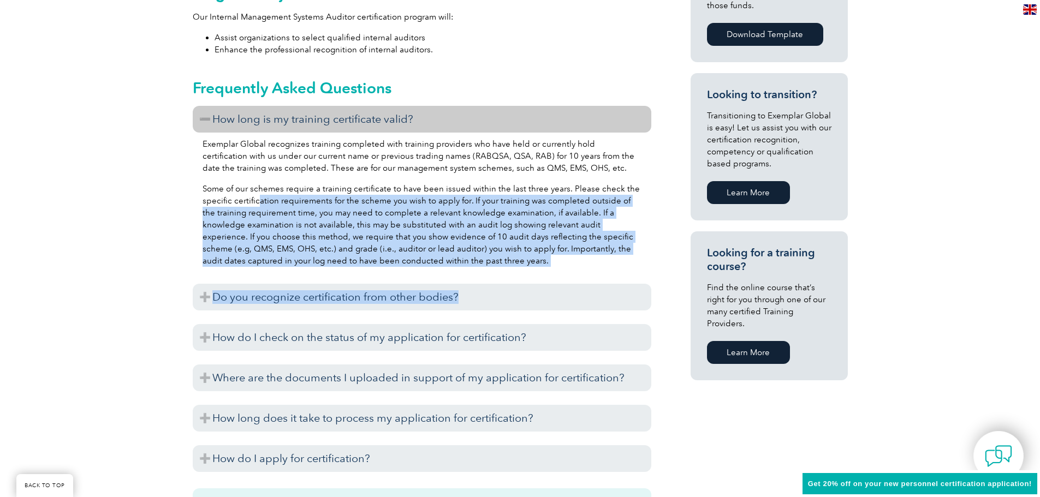
click at [562, 263] on p "Some of our schemes require a training certificate to have been issued within t…" at bounding box center [421, 225] width 439 height 84
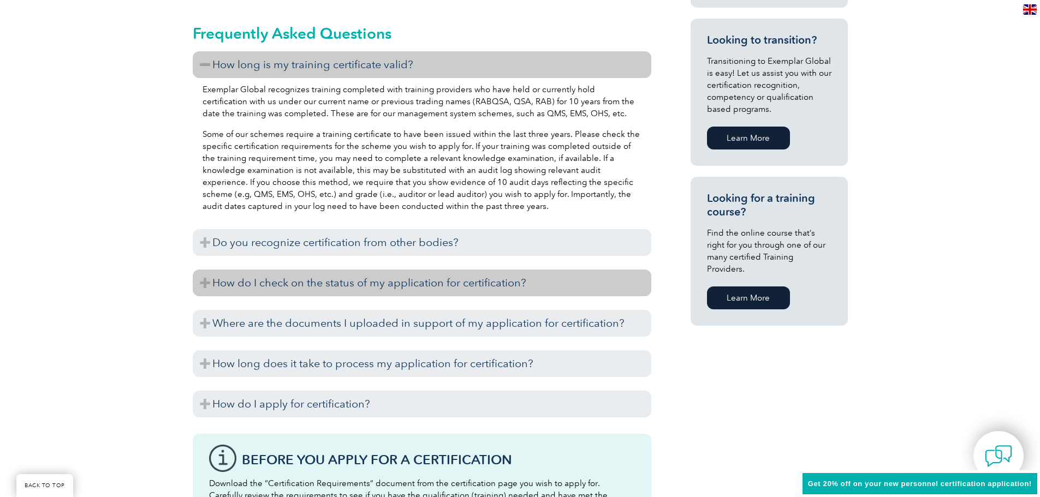
scroll to position [764, 0]
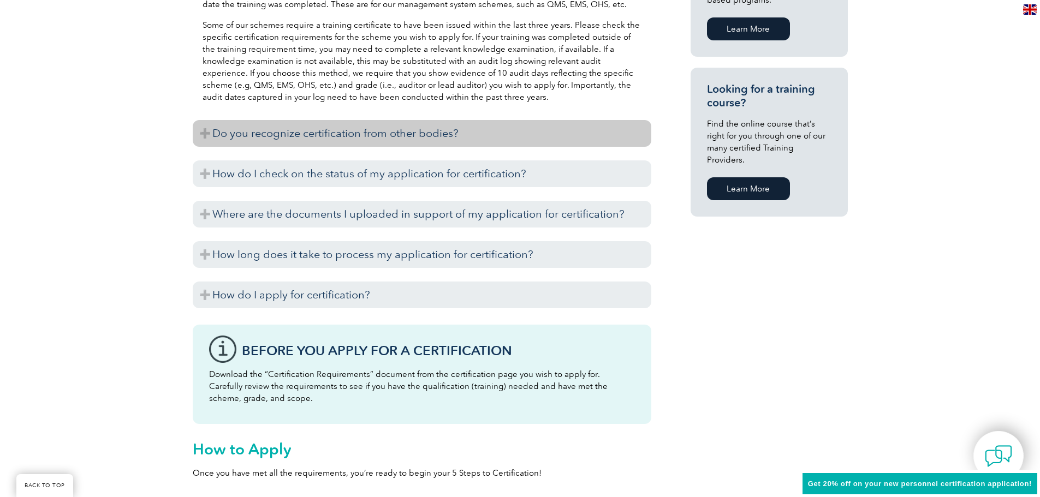
click at [339, 125] on h3 "Do you recognize certification from other bodies?" at bounding box center [422, 133] width 458 height 27
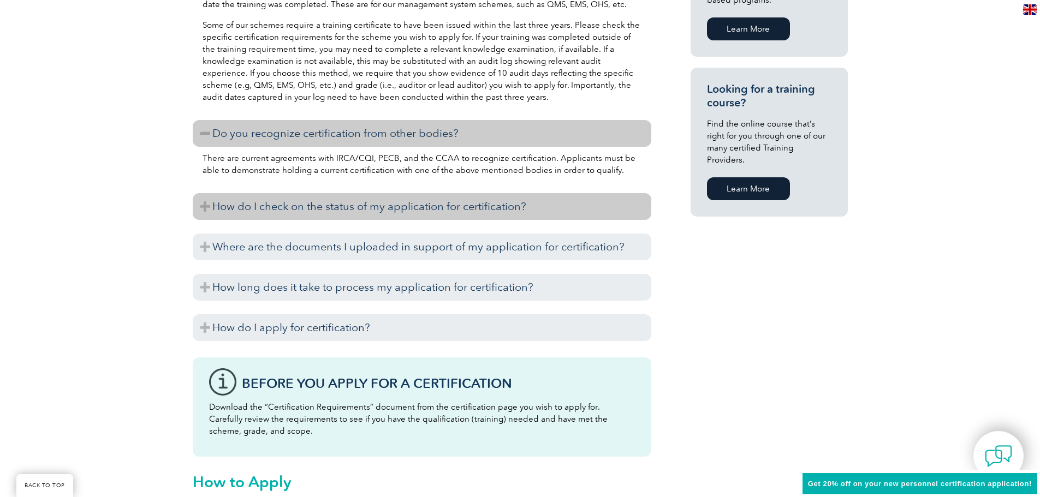
click at [283, 213] on h3 "How do I check on the status of my application for certification?" at bounding box center [422, 206] width 458 height 27
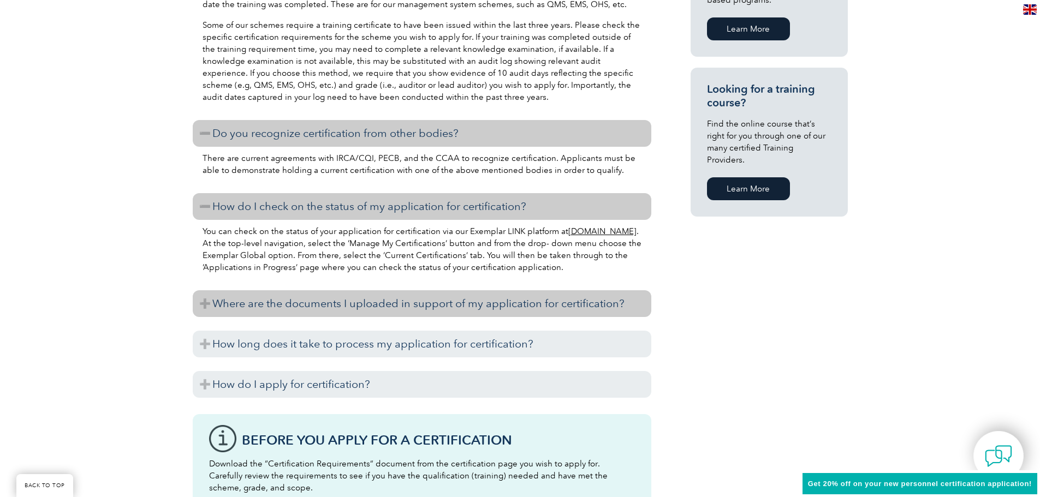
click at [334, 291] on h3 "Where are the documents I uploaded in support of my application for certificati…" at bounding box center [422, 303] width 458 height 27
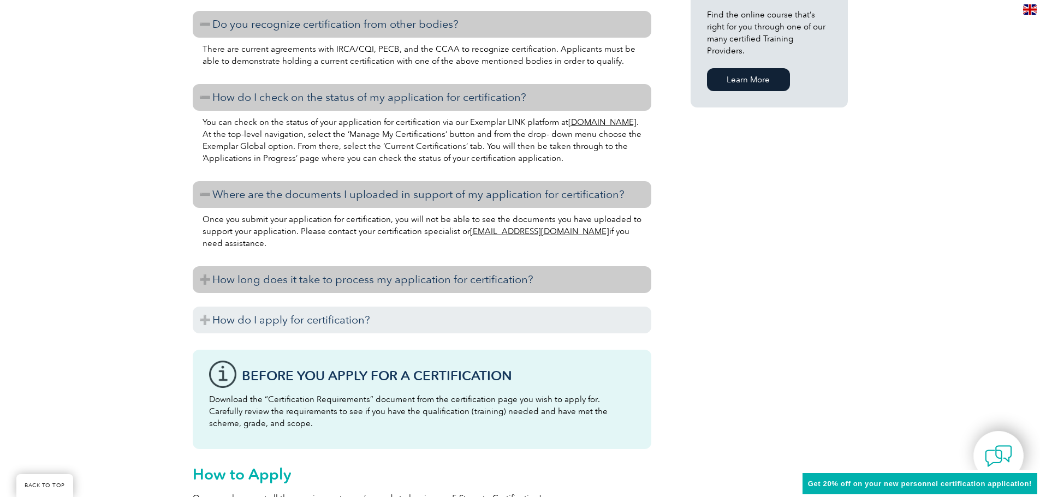
scroll to position [928, 0]
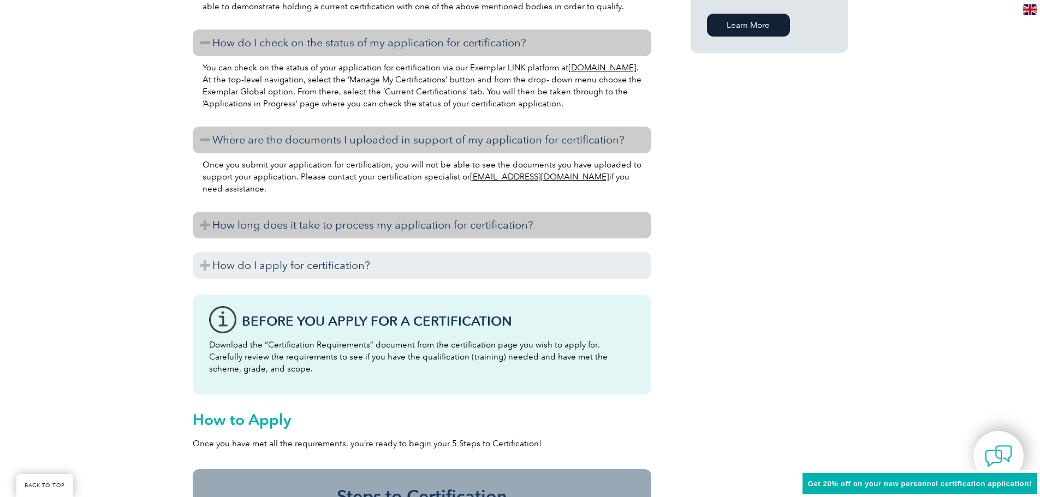
click at [521, 218] on h3 "How long does it take to process my application for certification?" at bounding box center [422, 225] width 458 height 27
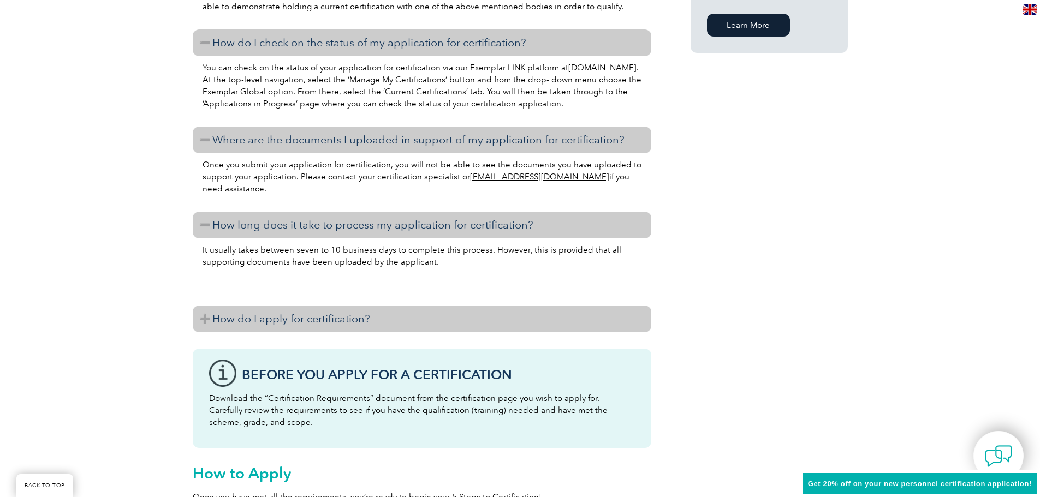
click at [444, 325] on h3 "How do I apply for certification?" at bounding box center [422, 319] width 458 height 27
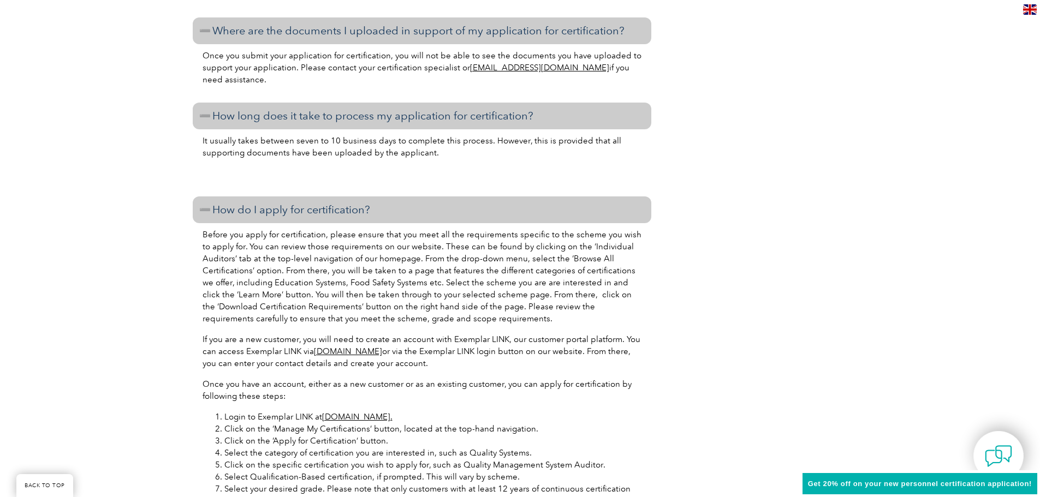
scroll to position [1092, 0]
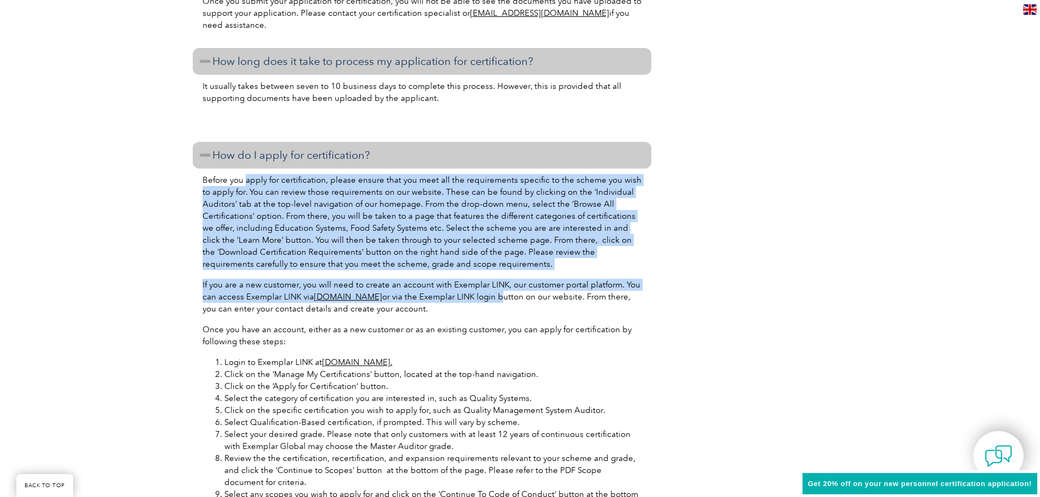
drag, startPoint x: 247, startPoint y: 180, endPoint x: 514, endPoint y: 299, distance: 292.9
click at [514, 299] on div "Before you apply for certification, please ensure that you meet all the require…" at bounding box center [422, 421] width 458 height 505
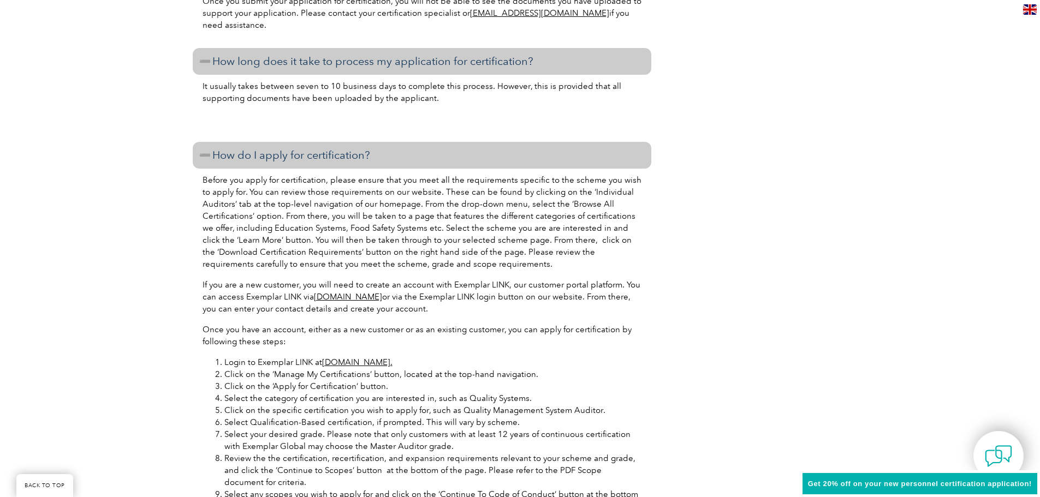
click at [518, 326] on p "Once you have an account, either as a new customer or as an existing customer, …" at bounding box center [421, 336] width 439 height 24
click at [202, 203] on p "Before you apply for certification, please ensure that you meet all the require…" at bounding box center [421, 222] width 439 height 96
